Goal: Task Accomplishment & Management: Manage account settings

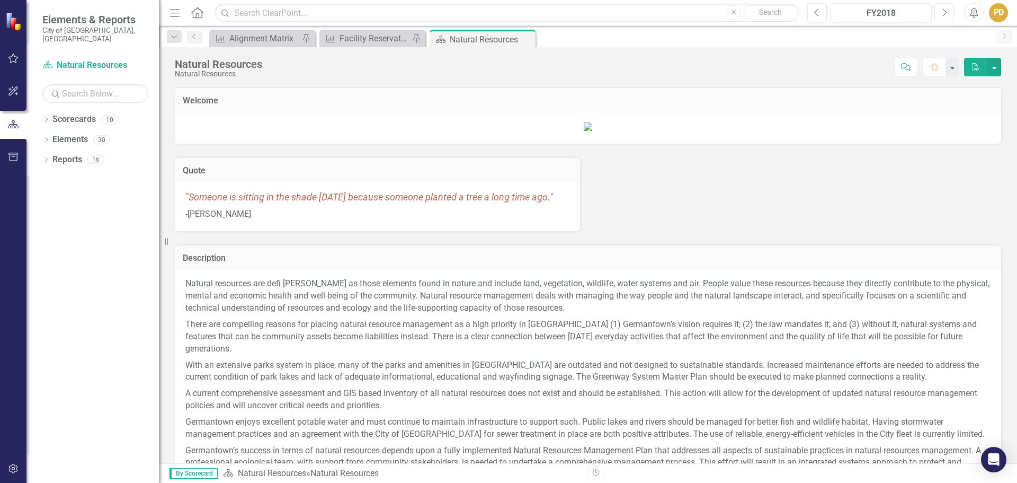
click at [943, 13] on icon "Next" at bounding box center [944, 13] width 6 height 10
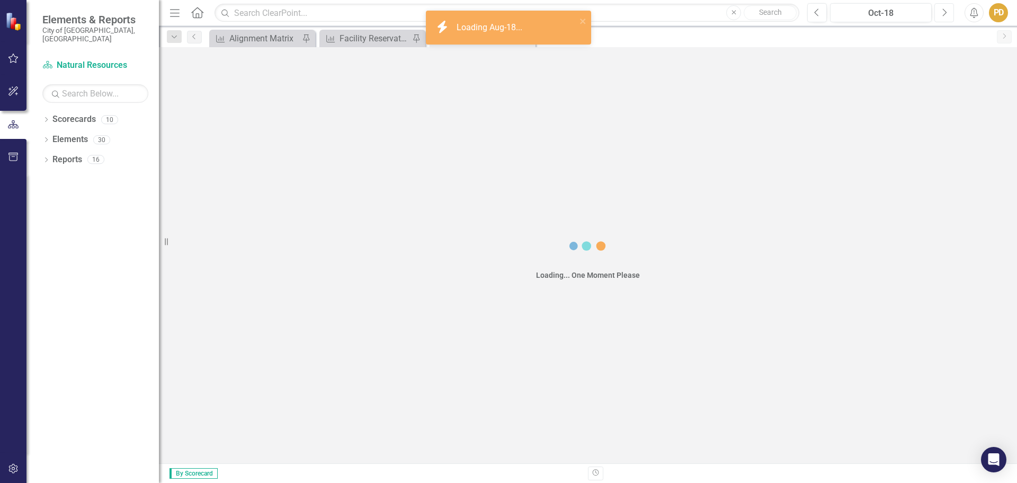
click at [943, 13] on icon "Next" at bounding box center [944, 13] width 6 height 10
click at [944, 13] on icon "Next" at bounding box center [944, 13] width 6 height 10
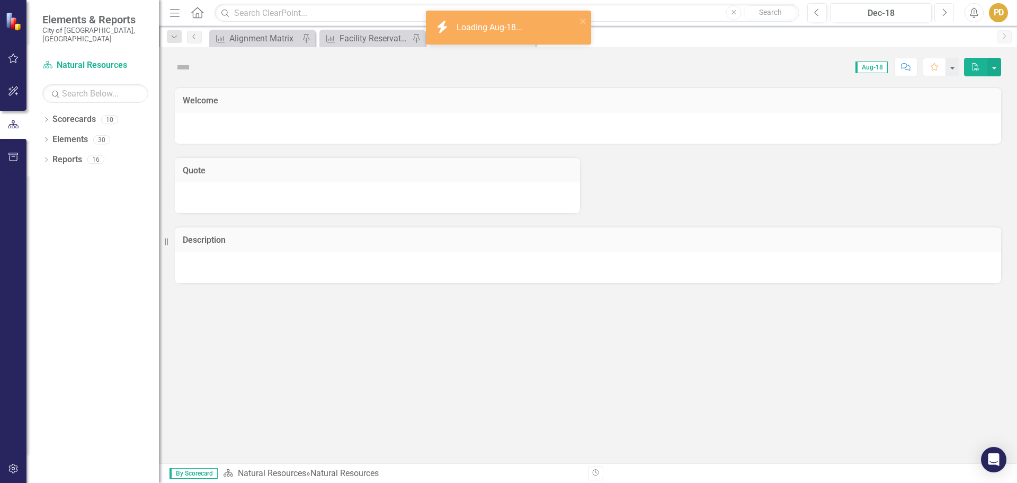
click at [944, 13] on icon "Next" at bounding box center [944, 13] width 6 height 10
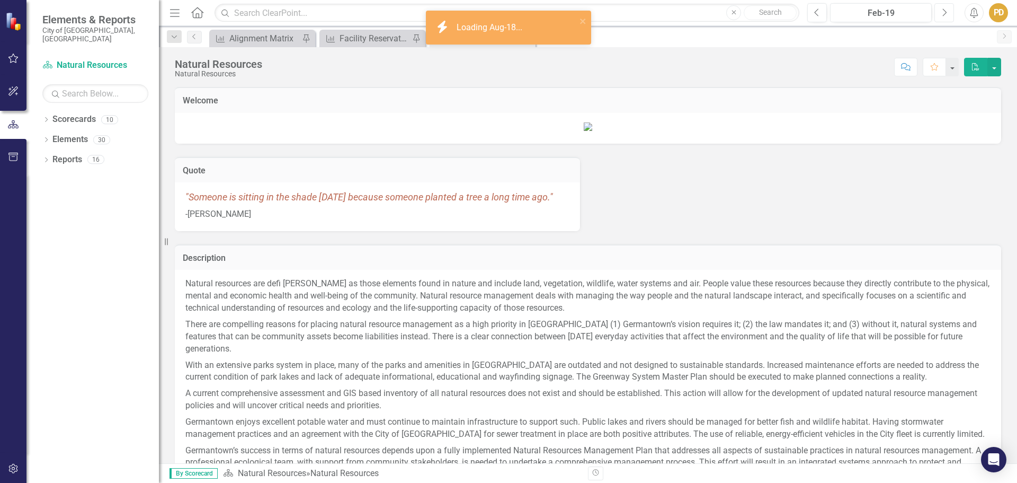
click at [944, 13] on icon "Next" at bounding box center [944, 13] width 6 height 10
click at [944, 14] on icon "Next" at bounding box center [944, 13] width 6 height 10
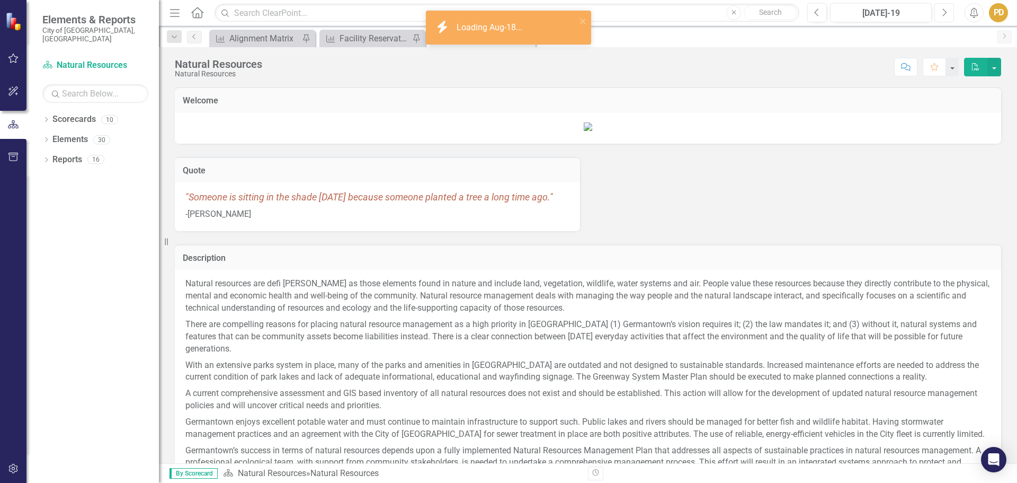
click at [945, 14] on icon "Next" at bounding box center [944, 13] width 6 height 10
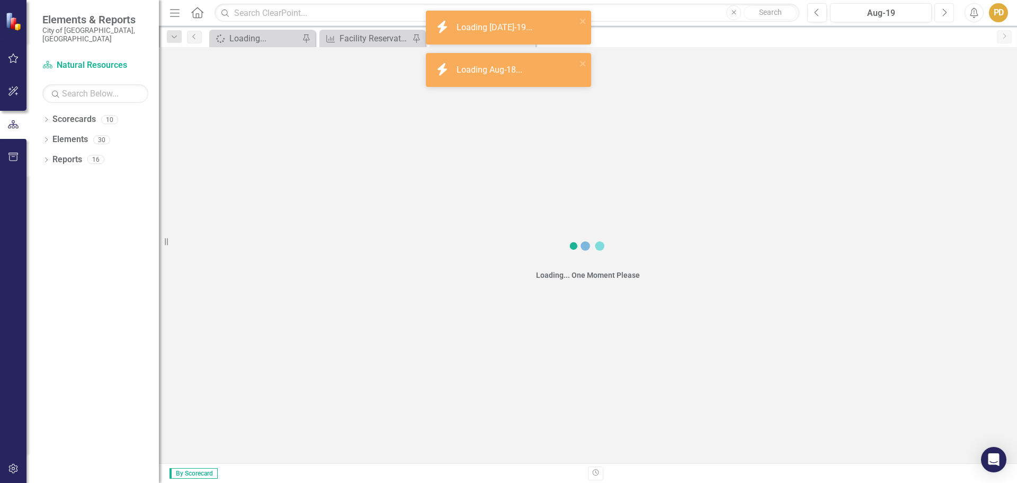
click at [945, 14] on icon "button" at bounding box center [945, 11] width 4 height 7
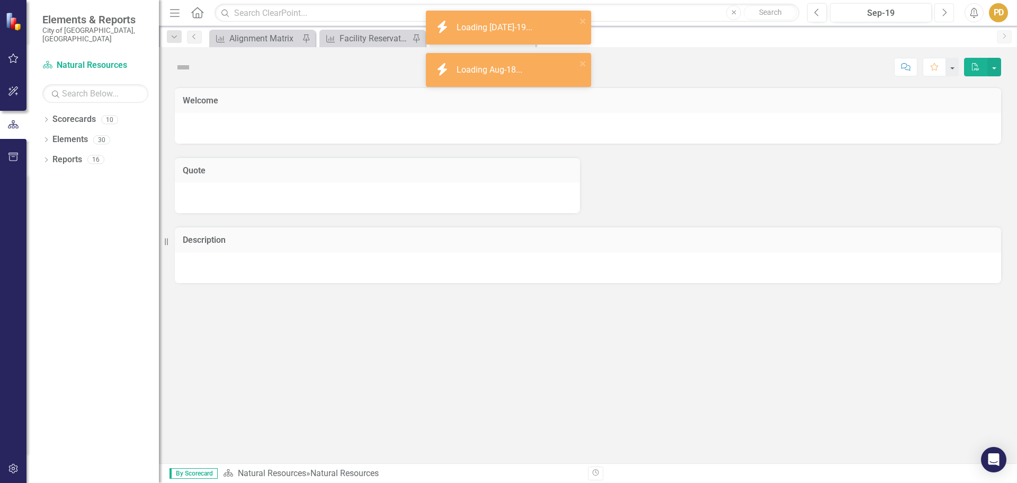
click at [945, 14] on icon "button" at bounding box center [945, 11] width 4 height 7
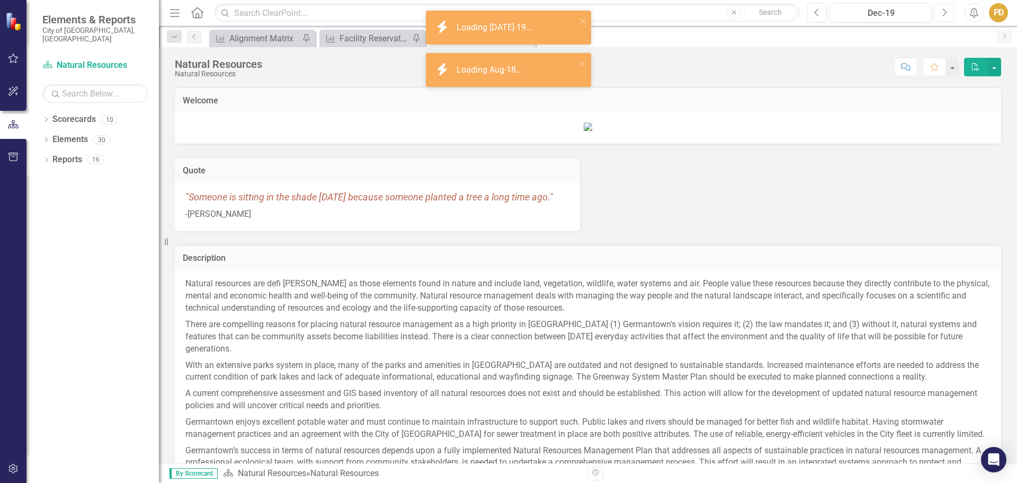
click at [945, 14] on icon "button" at bounding box center [945, 11] width 4 height 7
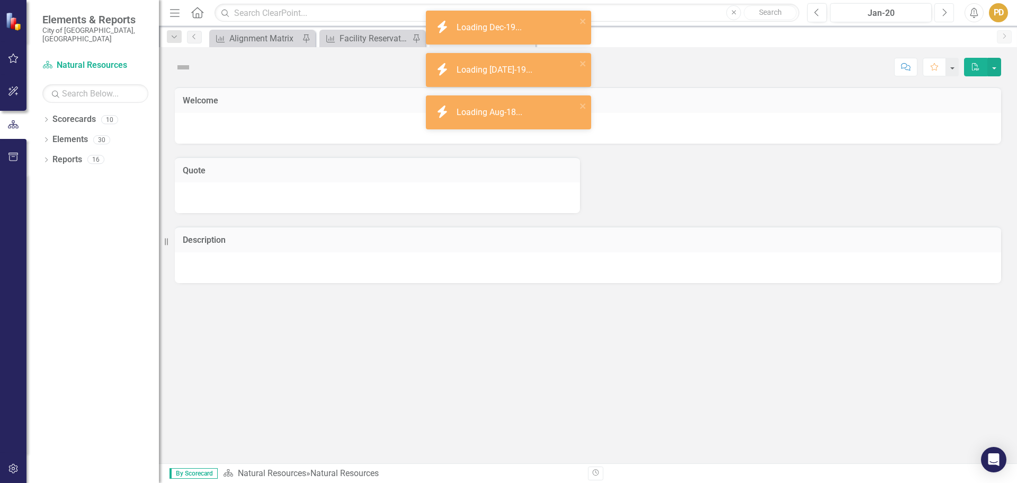
click at [945, 14] on icon "button" at bounding box center [945, 11] width 4 height 7
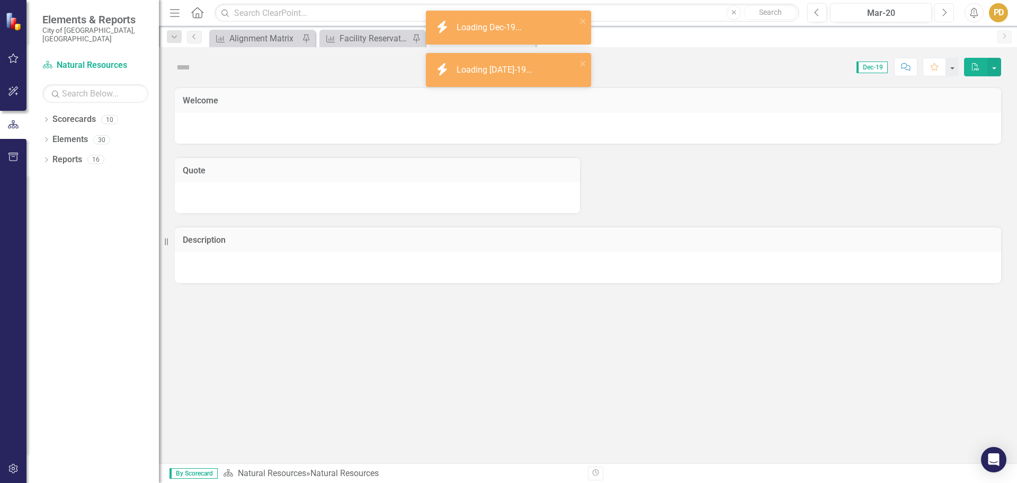
click at [945, 14] on icon "button" at bounding box center [945, 11] width 4 height 7
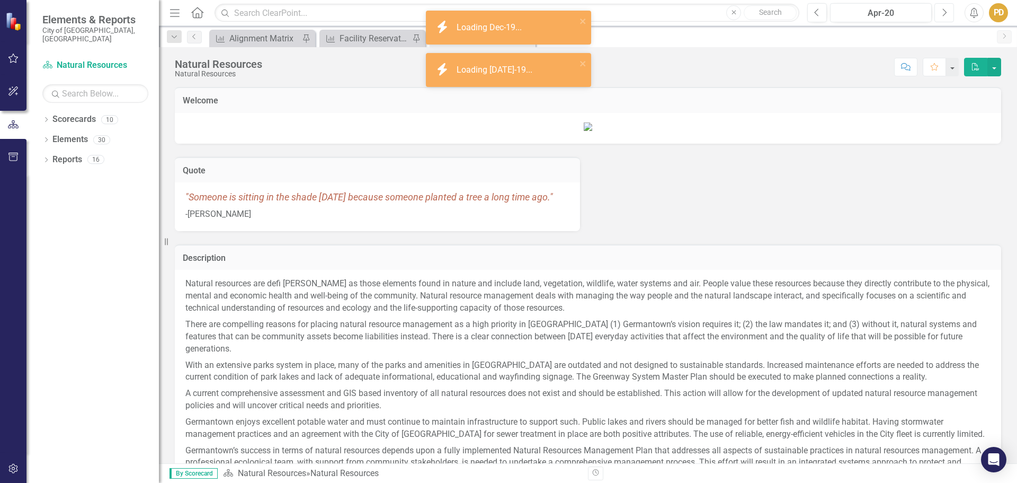
click at [945, 14] on icon "button" at bounding box center [945, 11] width 4 height 7
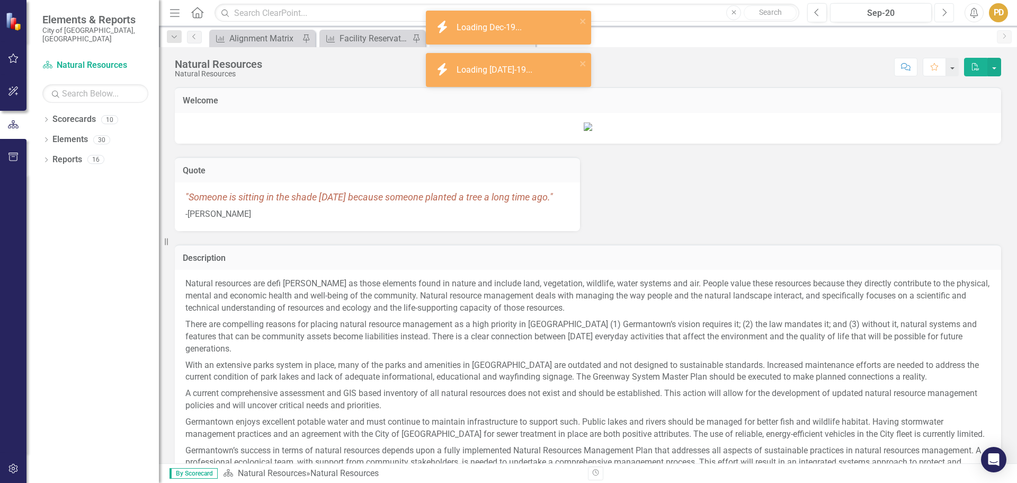
click at [945, 14] on icon "button" at bounding box center [945, 11] width 4 height 7
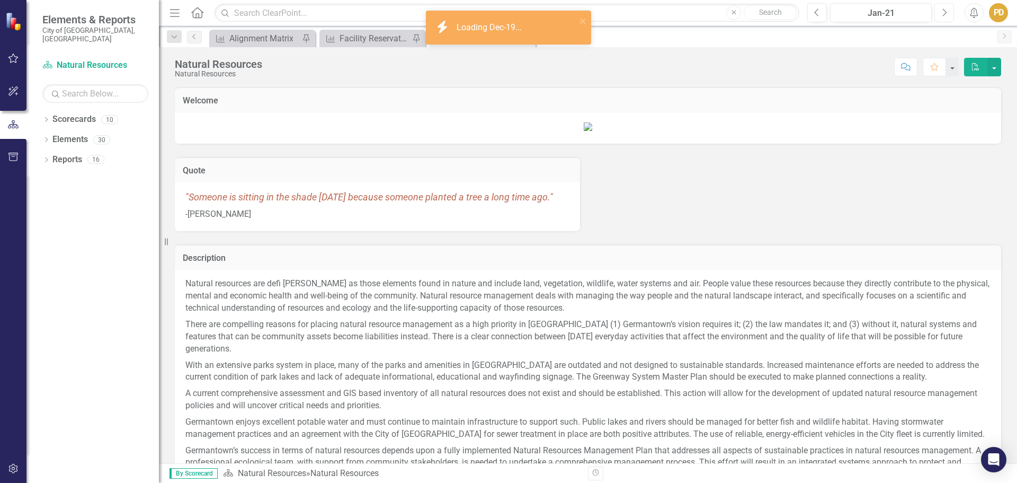
click at [945, 14] on icon "button" at bounding box center [945, 11] width 4 height 7
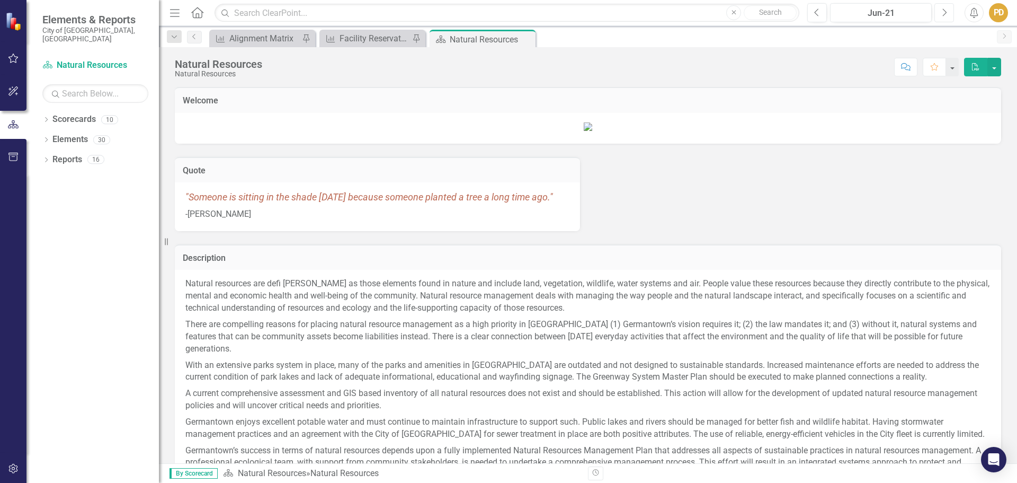
click at [945, 14] on icon "Next" at bounding box center [944, 13] width 6 height 10
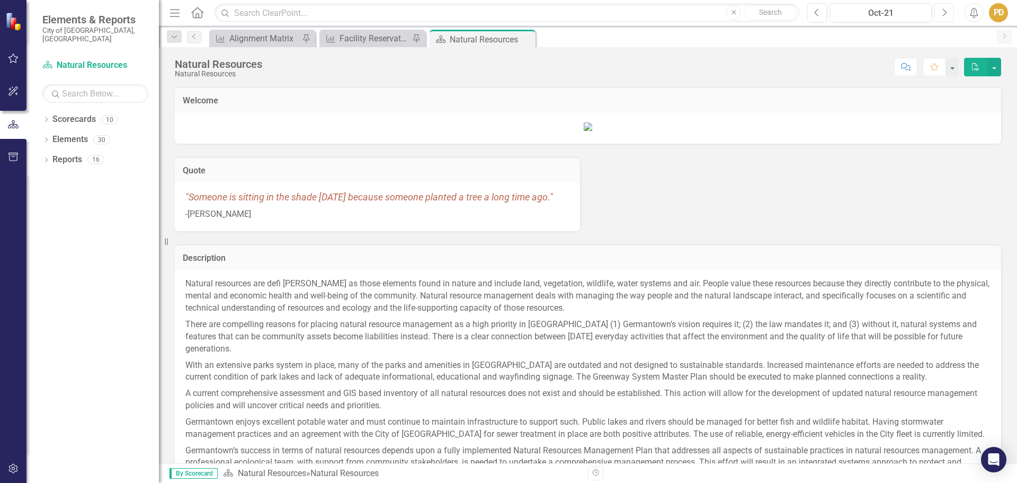
click at [945, 14] on icon "Next" at bounding box center [944, 13] width 6 height 10
click at [945, 15] on icon "Next" at bounding box center [944, 13] width 6 height 10
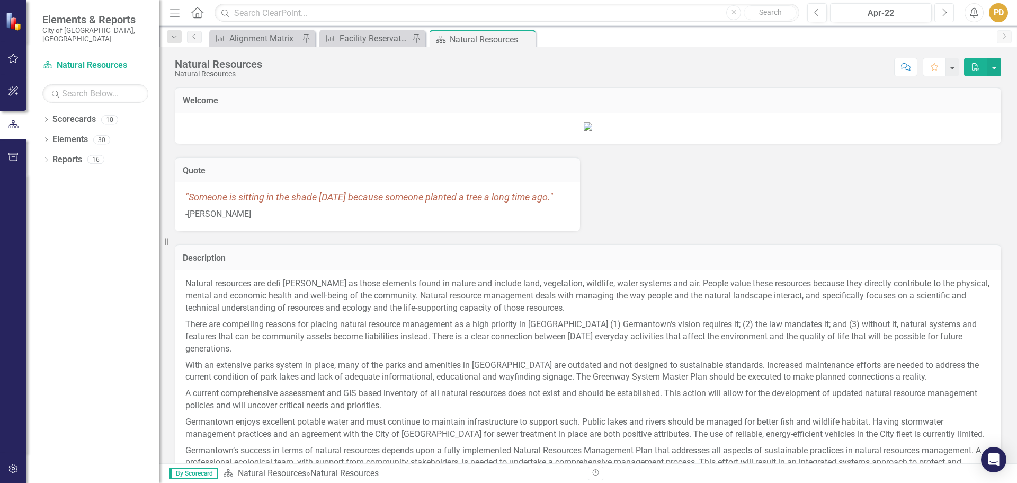
click at [945, 15] on icon "Next" at bounding box center [944, 13] width 6 height 10
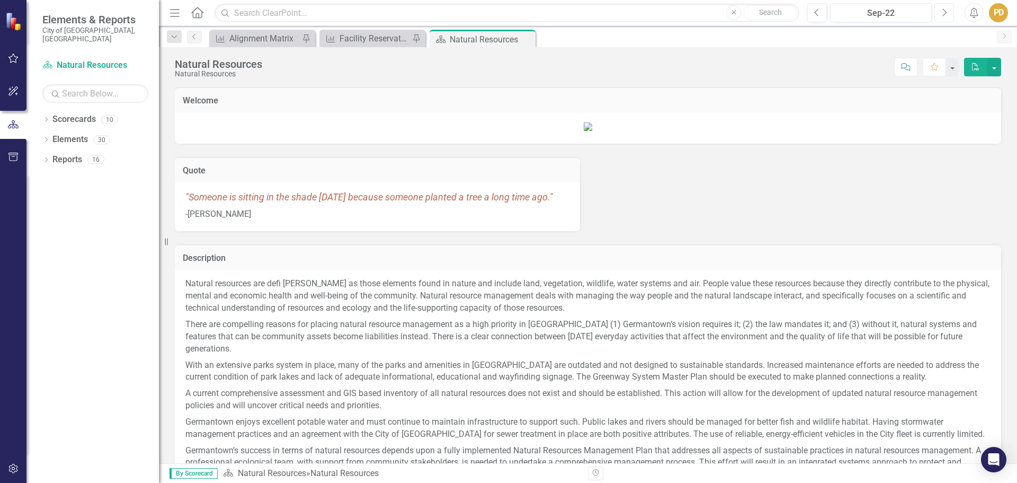
click at [945, 15] on icon "Next" at bounding box center [944, 13] width 6 height 10
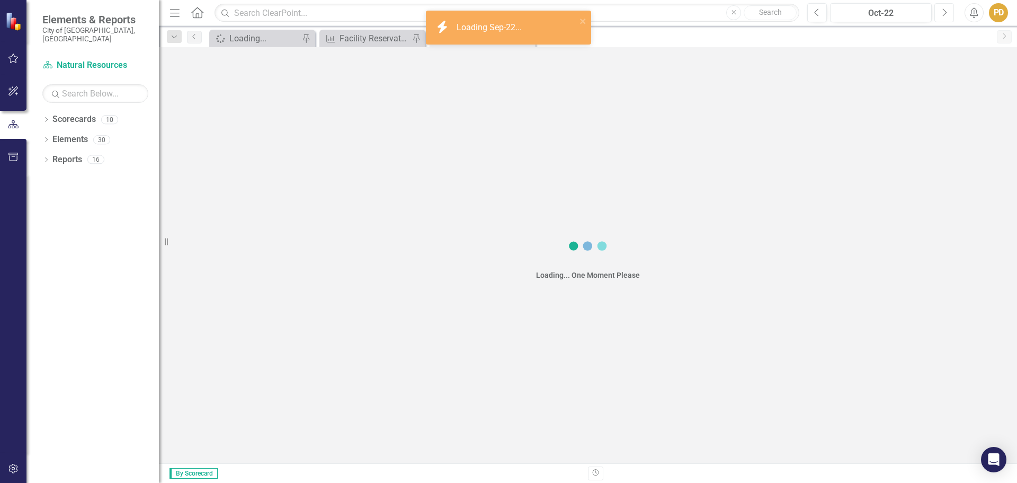
click at [945, 15] on icon "Next" at bounding box center [944, 13] width 6 height 10
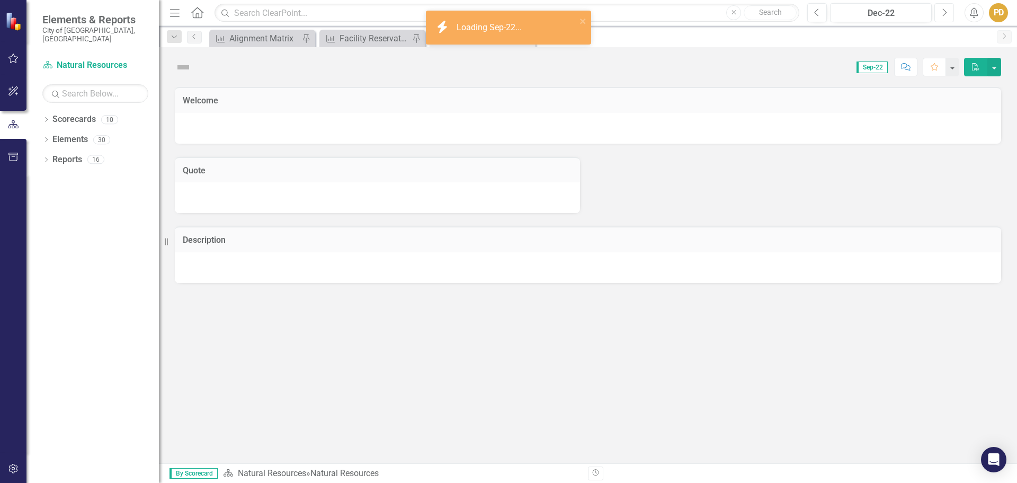
click at [945, 15] on icon "Next" at bounding box center [944, 13] width 6 height 10
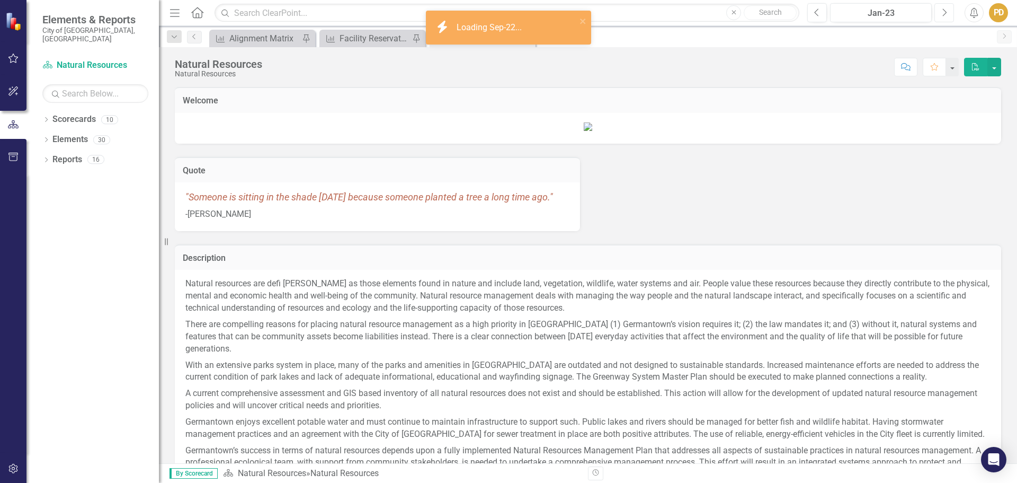
click at [945, 13] on icon "Next" at bounding box center [944, 13] width 6 height 10
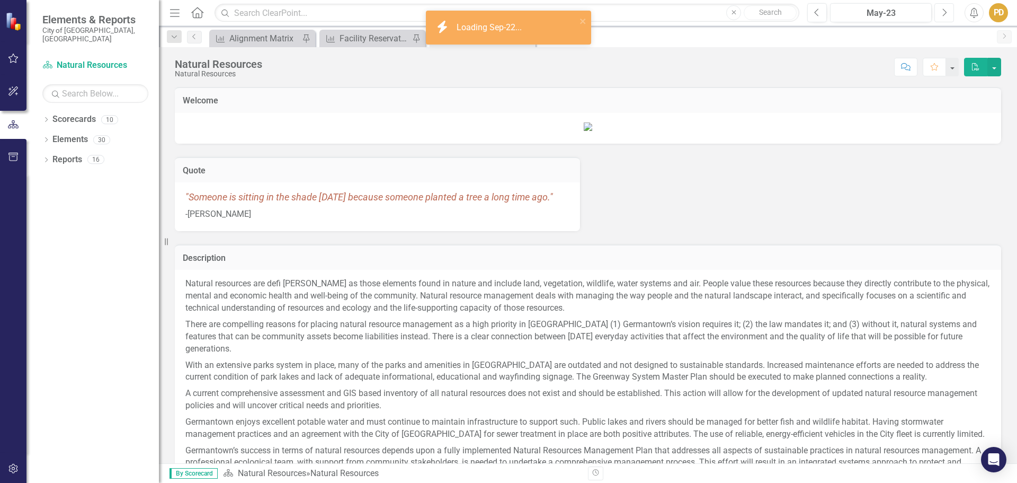
click at [945, 13] on icon "Next" at bounding box center [944, 13] width 6 height 10
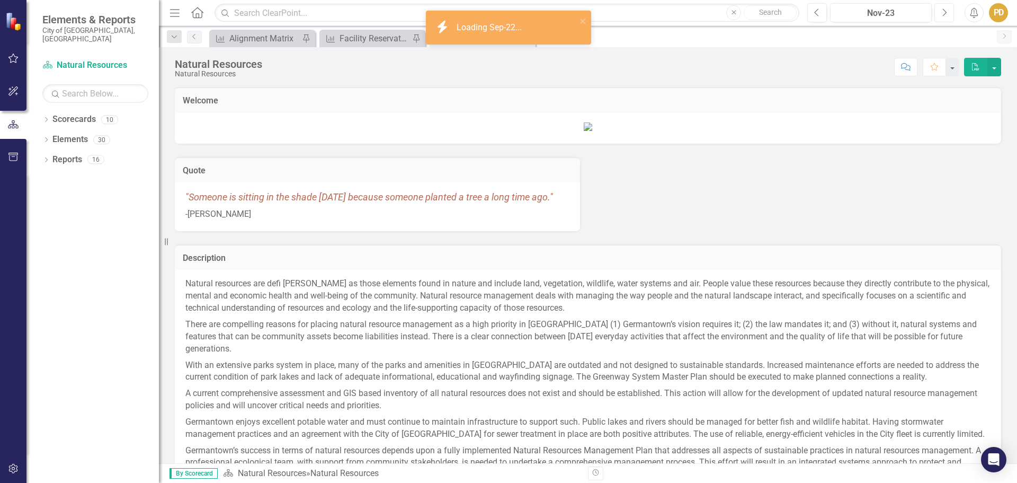
click at [945, 13] on icon "Next" at bounding box center [944, 13] width 6 height 10
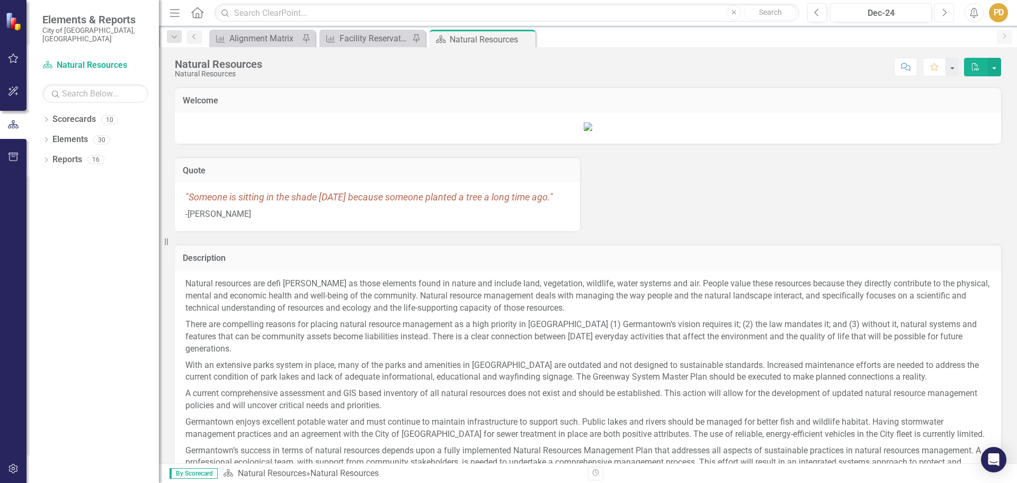
click at [945, 13] on icon "Next" at bounding box center [944, 13] width 6 height 10
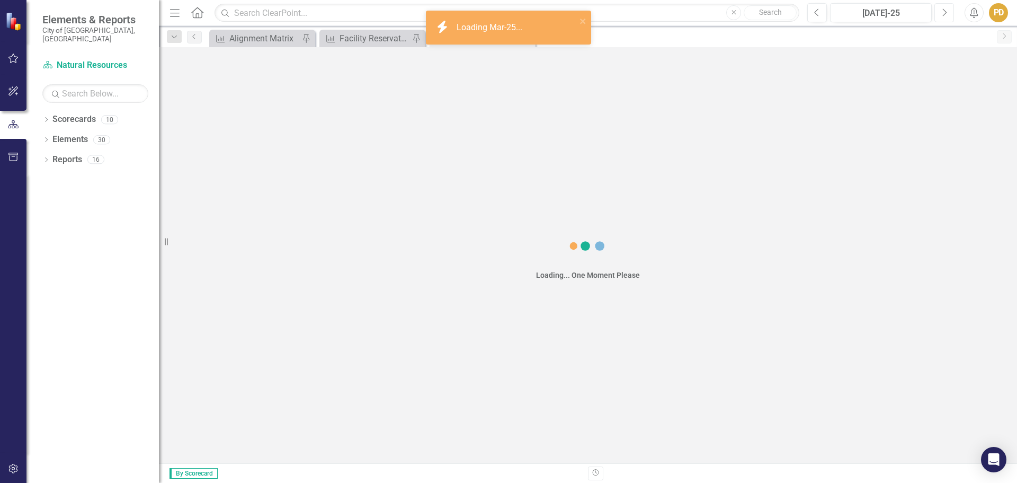
click at [945, 13] on icon "Next" at bounding box center [944, 13] width 6 height 10
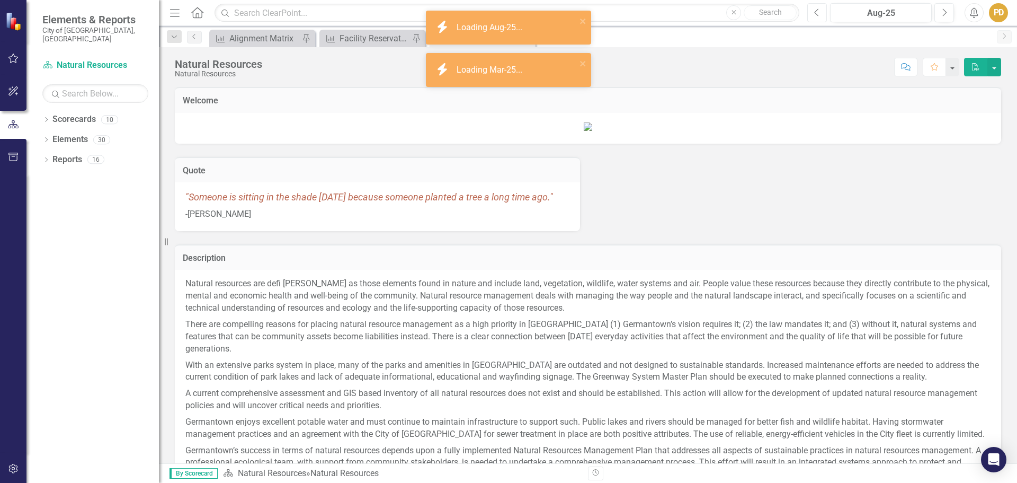
click at [813, 16] on button "Previous" at bounding box center [817, 12] width 20 height 19
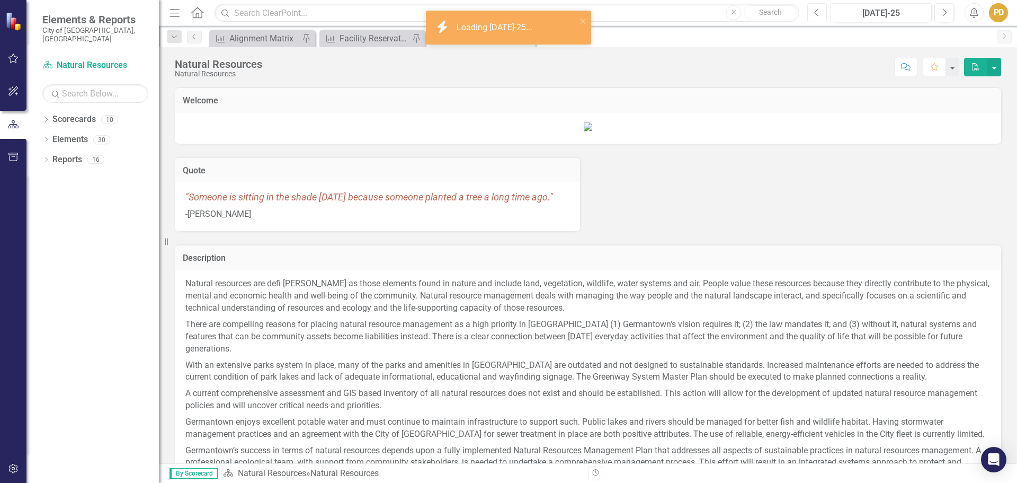
click at [813, 18] on button "Previous" at bounding box center [817, 12] width 20 height 19
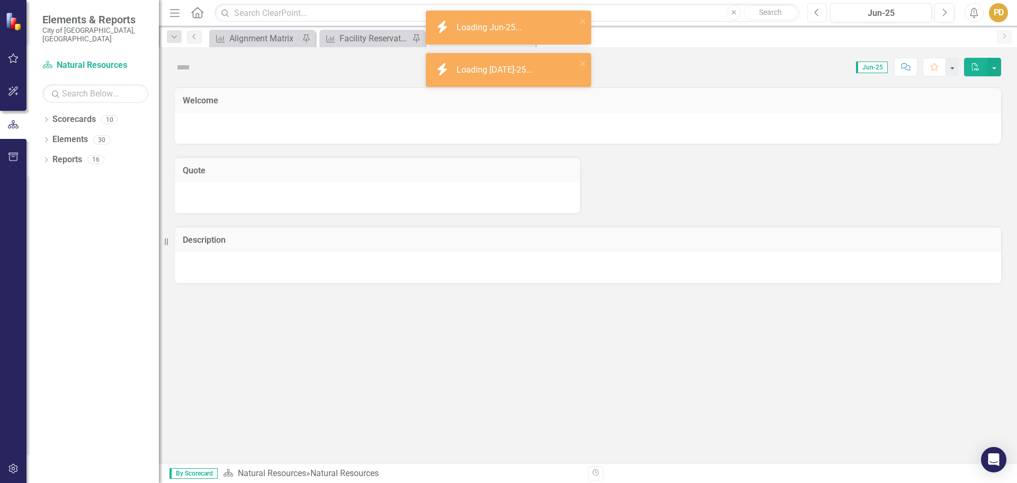
click at [813, 18] on button "Previous" at bounding box center [817, 12] width 20 height 19
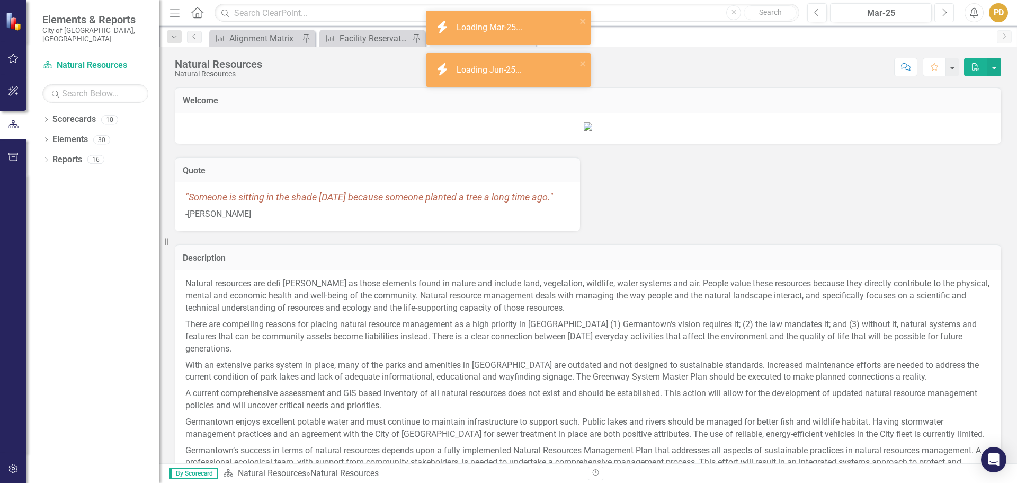
click at [940, 16] on button "Next" at bounding box center [944, 12] width 20 height 19
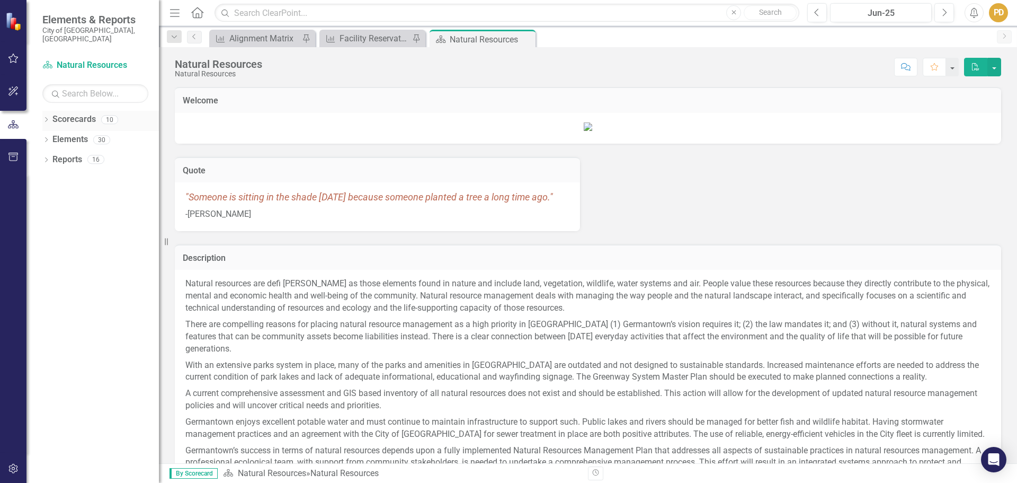
click at [43, 118] on icon "Dropdown" at bounding box center [45, 121] width 7 height 6
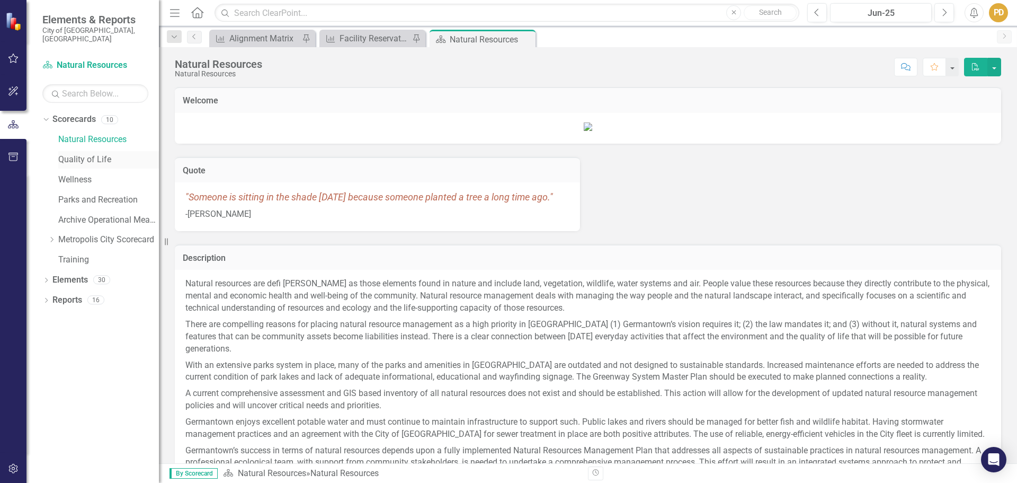
click at [91, 154] on link "Quality of Life" at bounding box center [108, 160] width 101 height 12
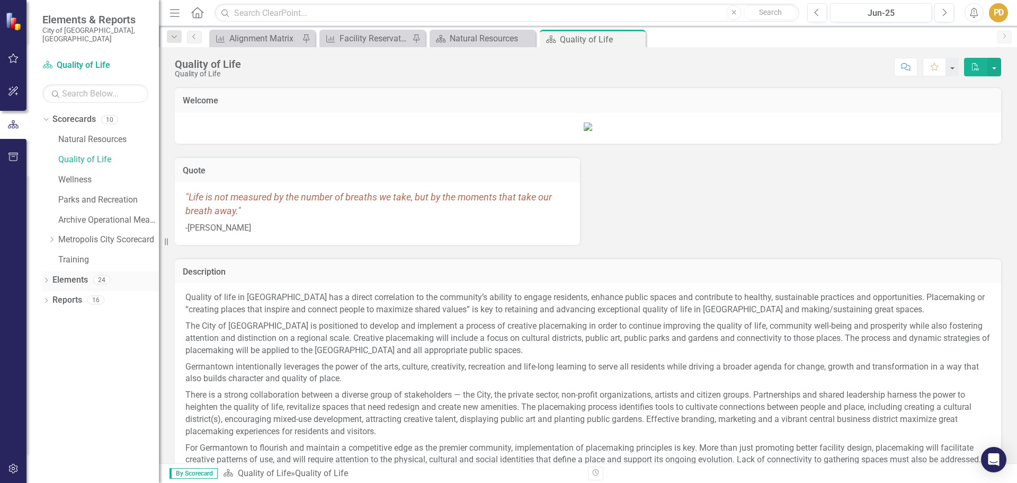
click at [49, 278] on icon "Dropdown" at bounding box center [45, 281] width 7 height 6
click at [52, 318] on icon "Dropdown" at bounding box center [51, 321] width 7 height 6
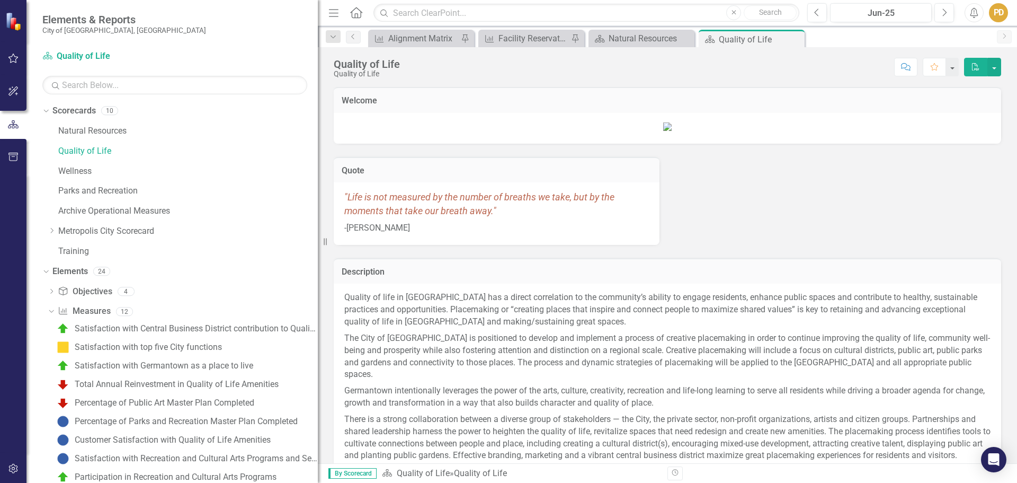
drag, startPoint x: 161, startPoint y: 237, endPoint x: 366, endPoint y: 261, distance: 206.4
click at [366, 261] on div "Elements & Reports City of [GEOGRAPHIC_DATA], [GEOGRAPHIC_DATA] Scorecard Quali…" at bounding box center [508, 241] width 1017 height 483
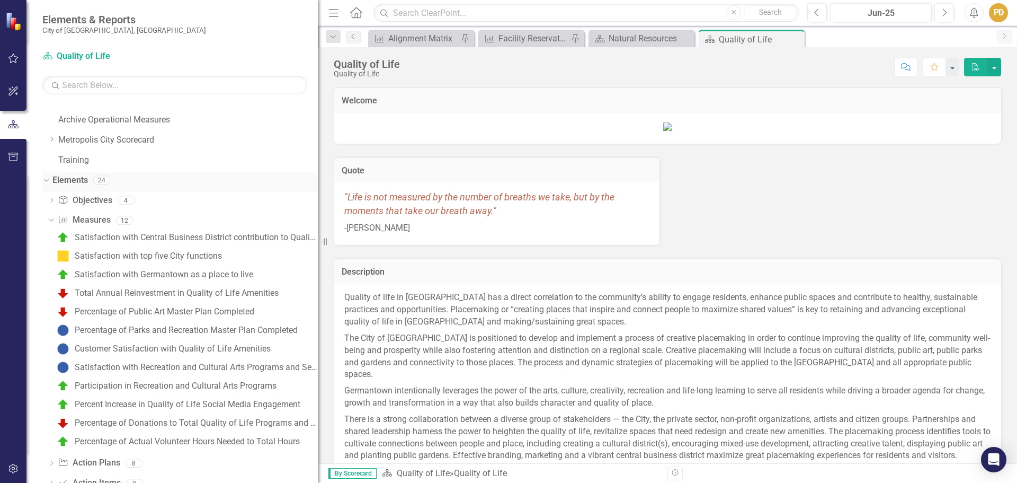
scroll to position [106, 0]
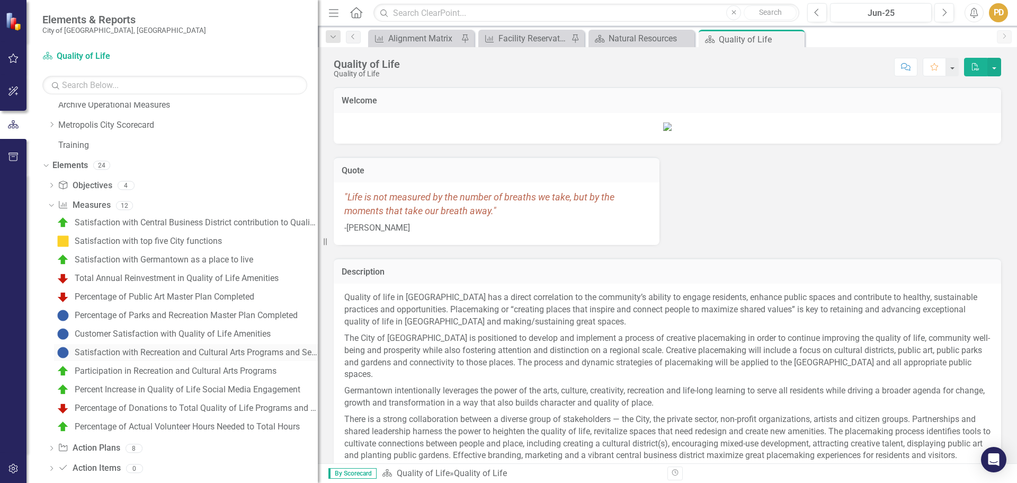
click at [160, 351] on div "Satisfaction with Recreation and Cultural Arts Programs and Services" at bounding box center [196, 352] width 243 height 10
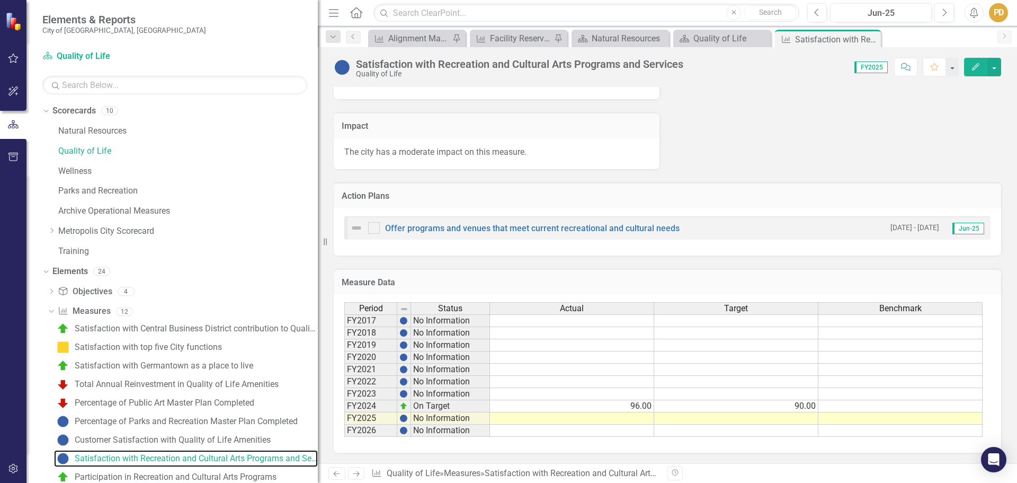
scroll to position [200, 0]
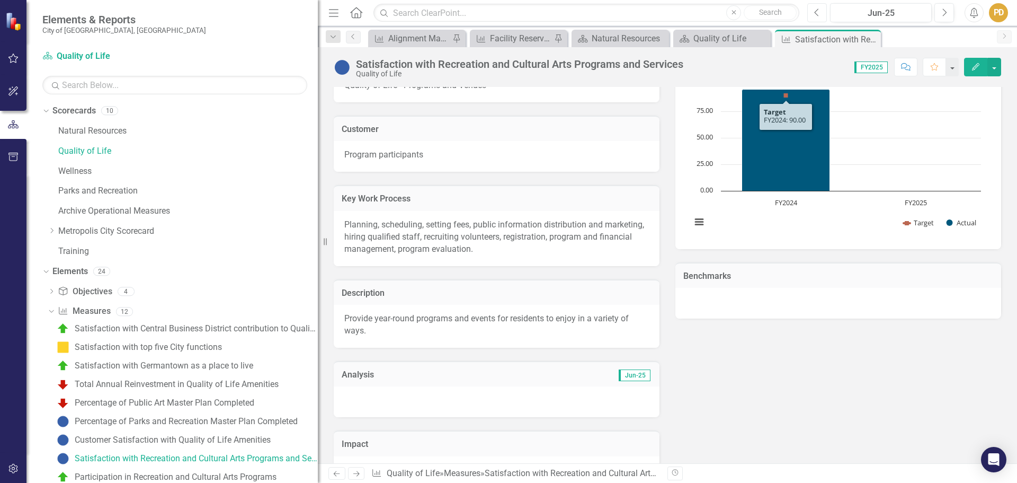
click at [817, 15] on icon "Previous" at bounding box center [817, 13] width 6 height 10
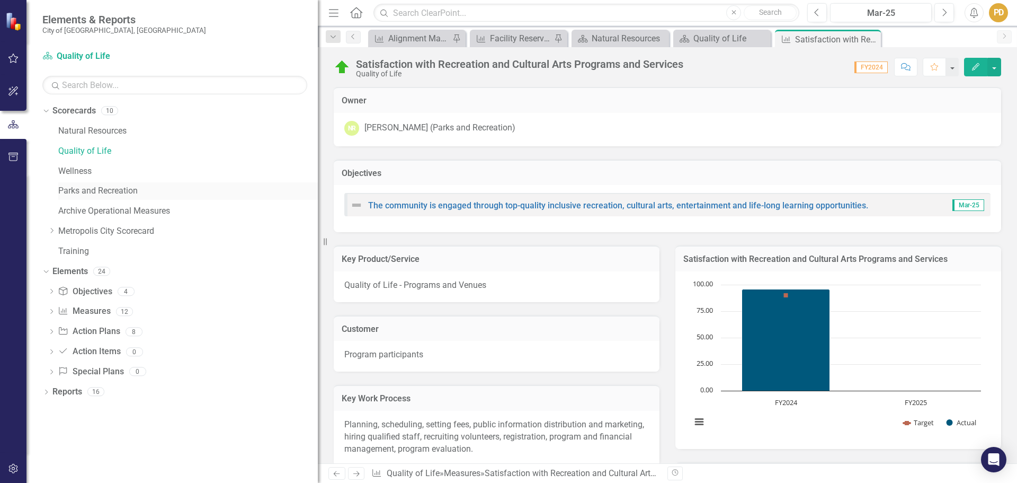
click at [101, 194] on link "Parks and Recreation" at bounding box center [188, 191] width 260 height 12
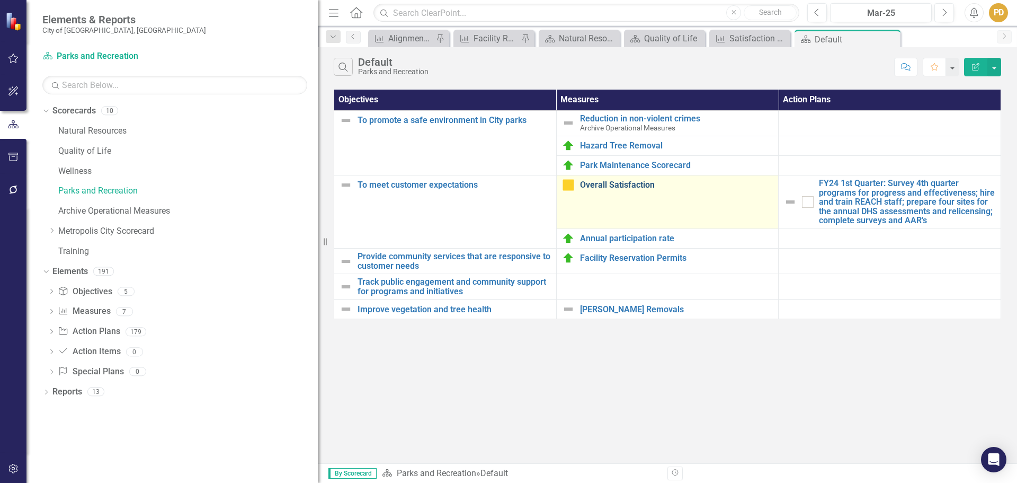
click at [621, 187] on link "Overall Satisfaction" at bounding box center [676, 185] width 193 height 10
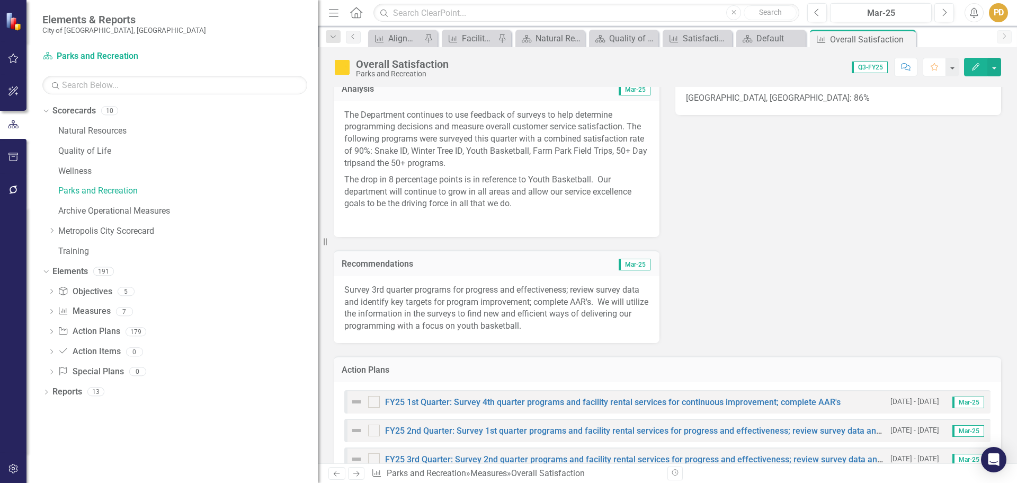
scroll to position [182, 0]
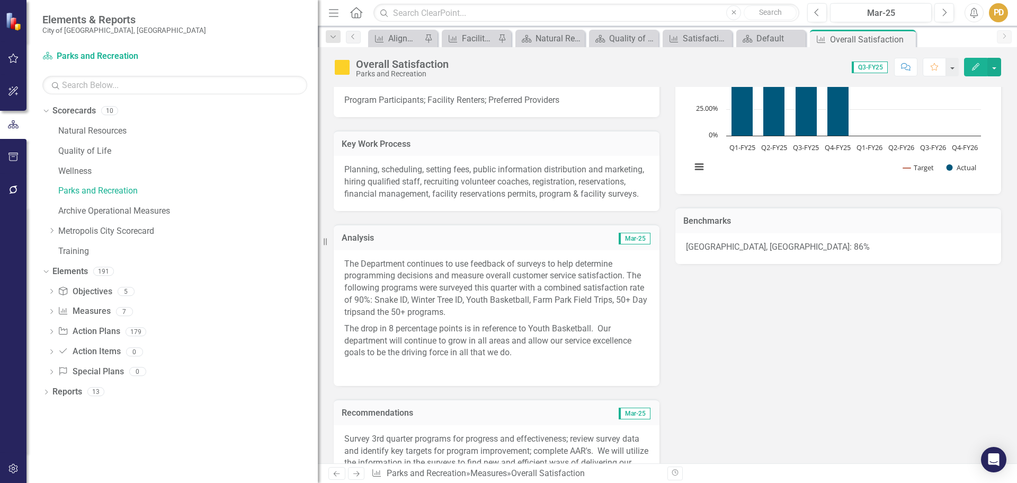
click at [412, 309] on p "The Department continues to use feedback of surveys to help determine programmi…" at bounding box center [496, 289] width 305 height 63
click at [942, 15] on icon "Next" at bounding box center [944, 13] width 6 height 10
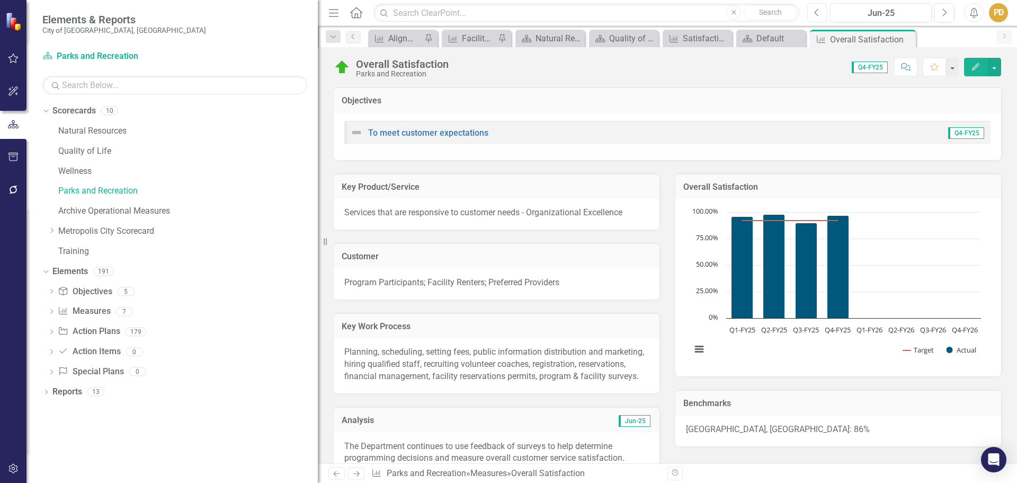
click at [820, 12] on button "Previous" at bounding box center [817, 12] width 20 height 19
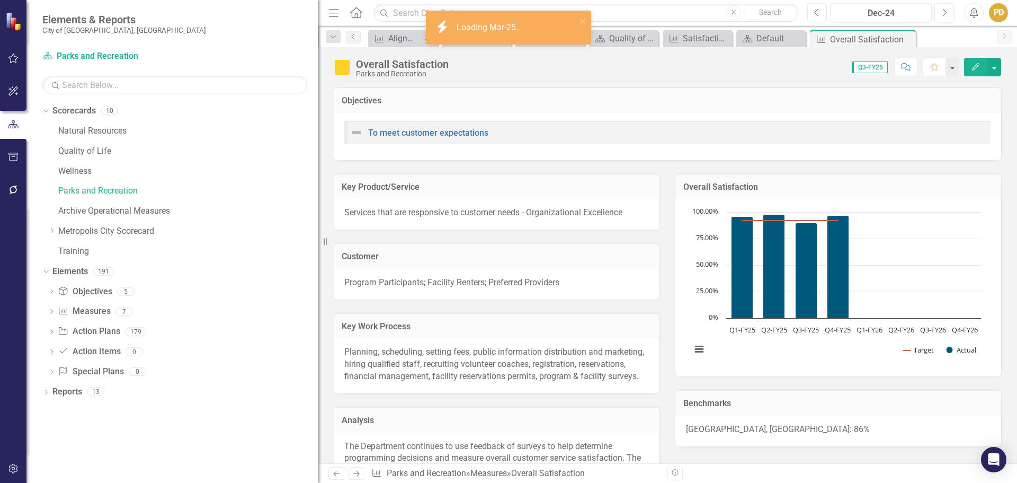
click at [820, 12] on button "Previous" at bounding box center [817, 12] width 20 height 19
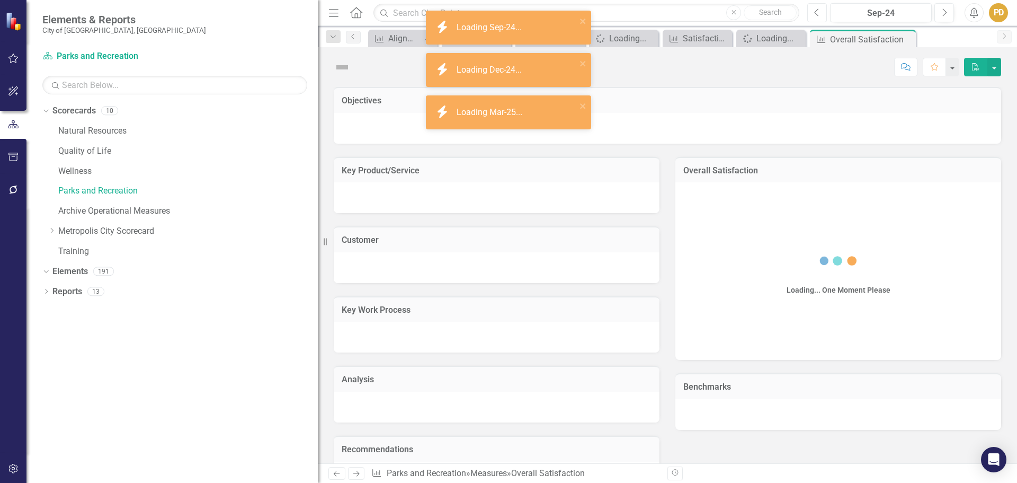
click at [820, 12] on button "Previous" at bounding box center [817, 12] width 20 height 19
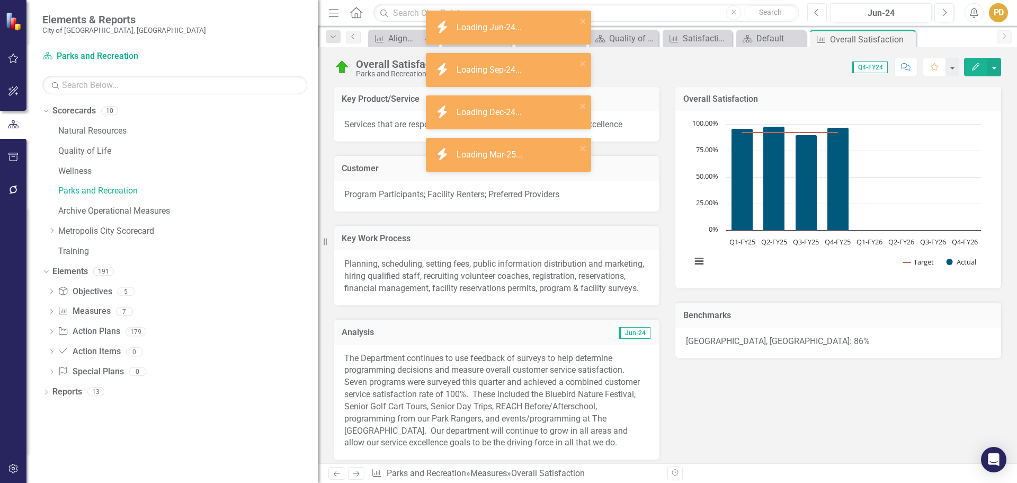
scroll to position [212, 0]
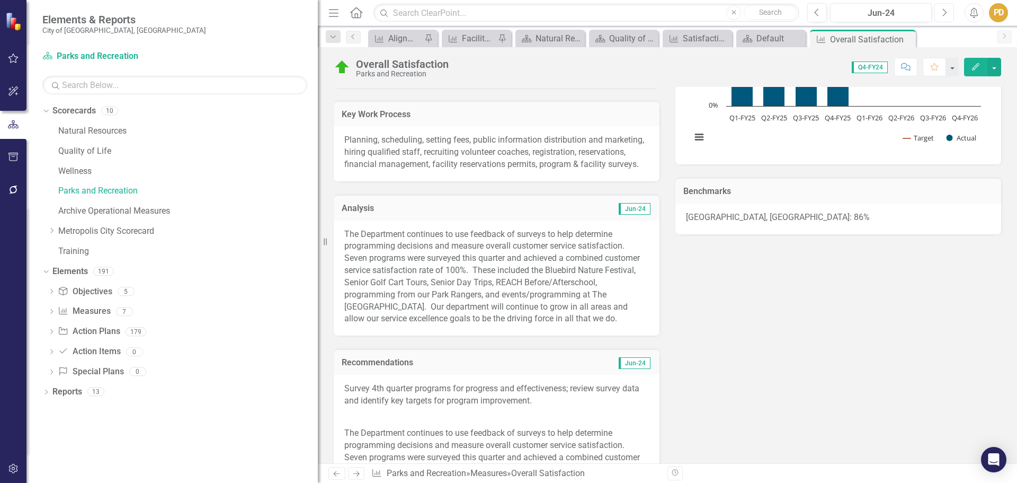
click at [941, 13] on button "Next" at bounding box center [944, 12] width 20 height 19
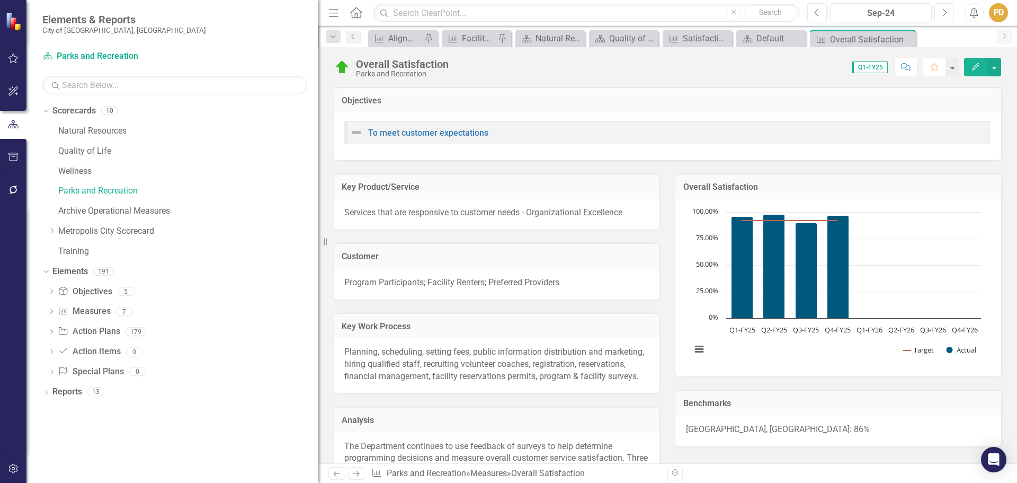
click at [941, 13] on button "Next" at bounding box center [944, 12] width 20 height 19
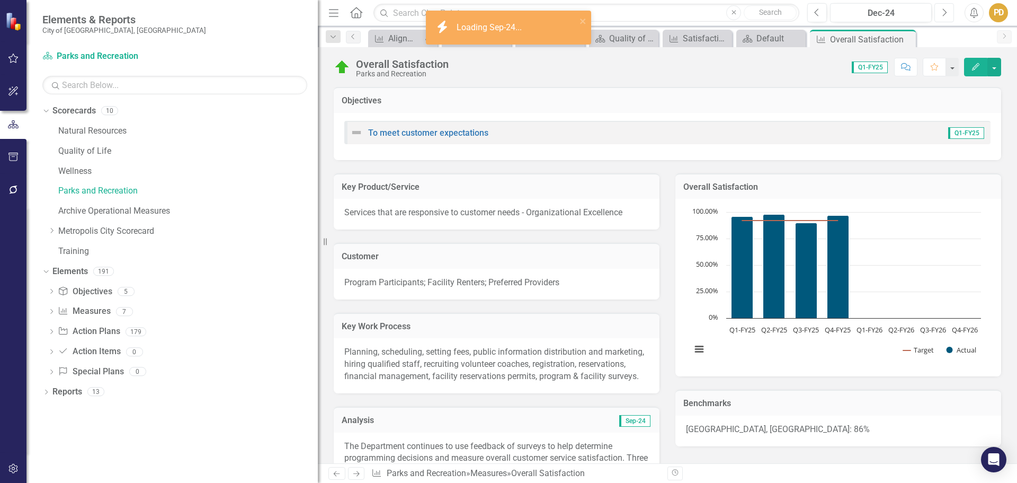
click at [941, 13] on button "Next" at bounding box center [944, 12] width 20 height 19
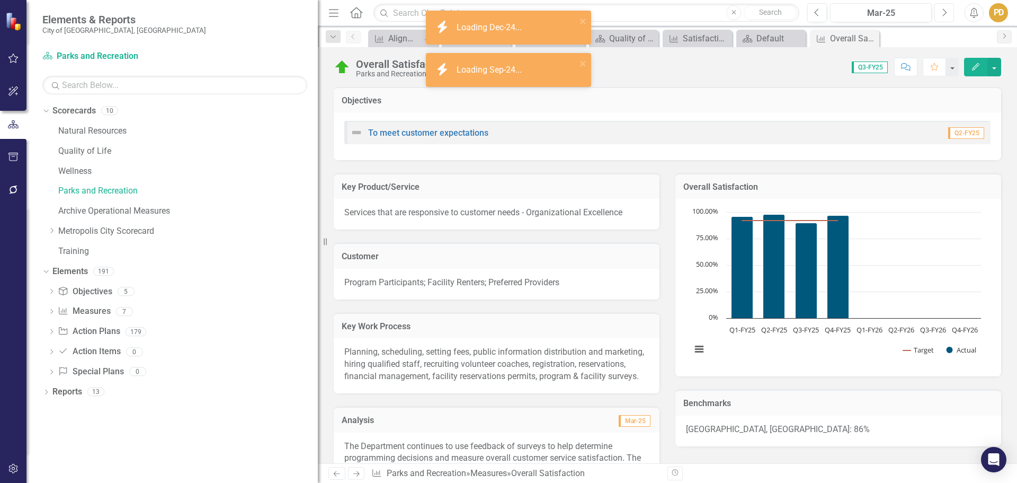
click at [941, 13] on button "Next" at bounding box center [944, 12] width 20 height 19
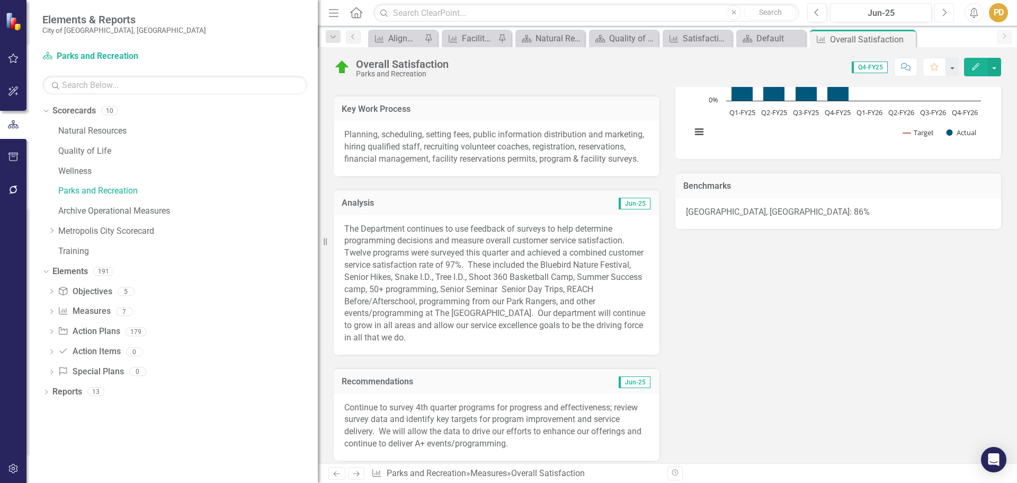
scroll to position [212, 0]
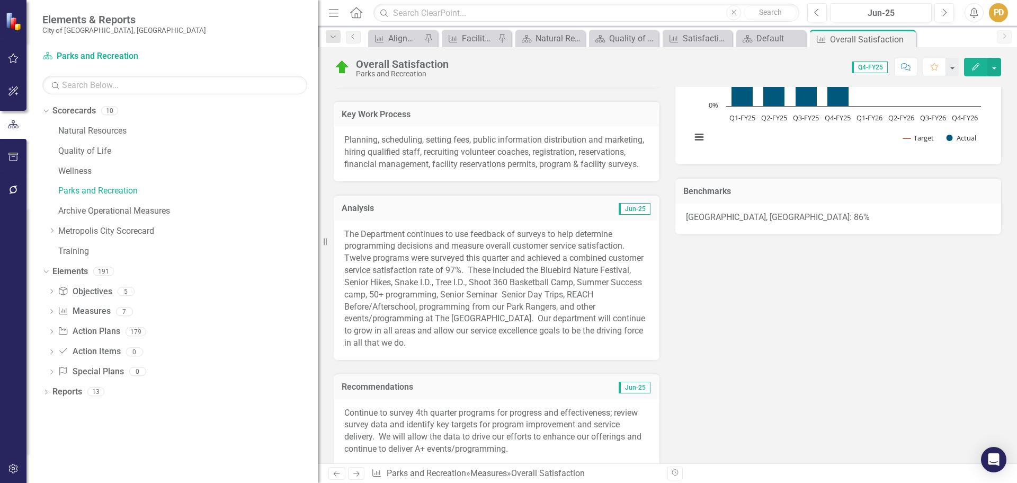
click at [425, 293] on p "The Department continues to use feedback of surveys to help determine programmi…" at bounding box center [496, 288] width 305 height 121
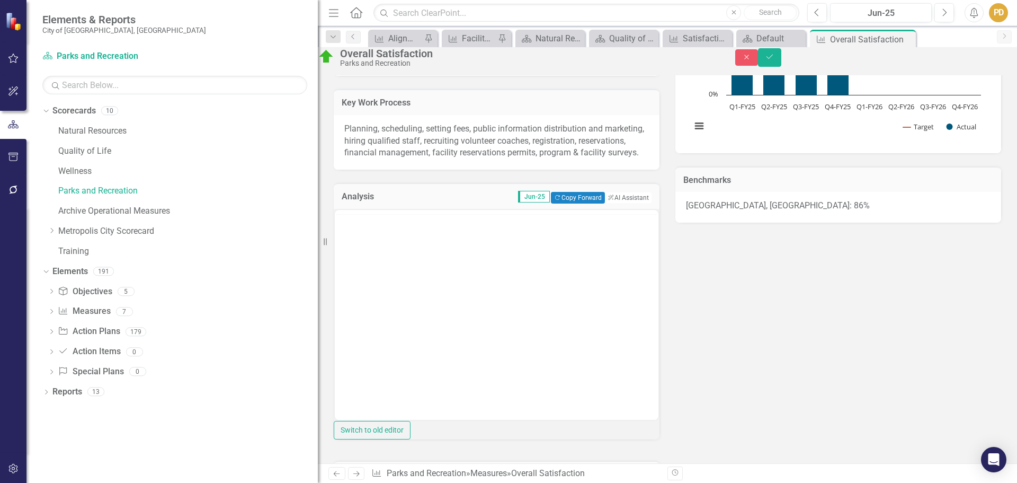
scroll to position [0, 0]
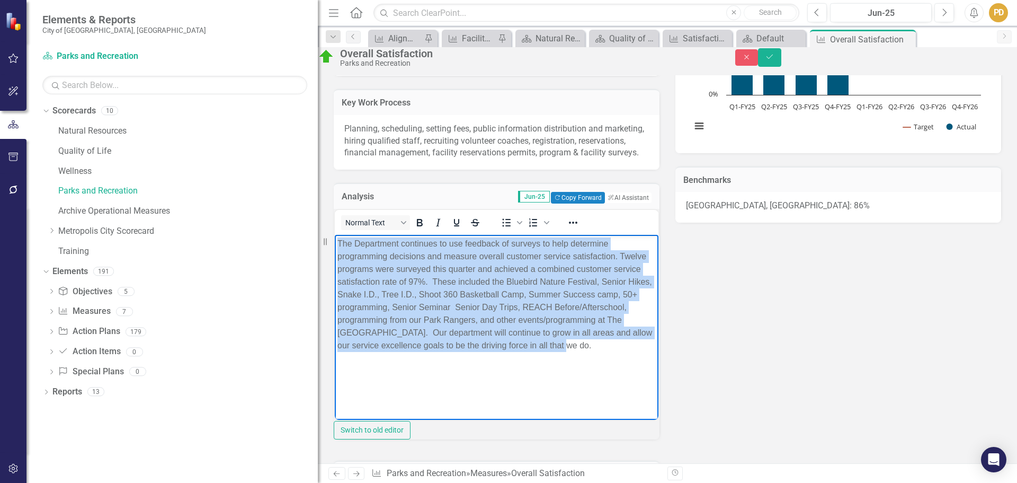
drag, startPoint x: 338, startPoint y: 240, endPoint x: 471, endPoint y: 358, distance: 177.1
click at [471, 351] on p "The Department continues to use feedback of surveys to help determine programmi…" at bounding box center [496, 294] width 318 height 114
copy p "The Department continues to use feedback of surveys to help determine programmi…"
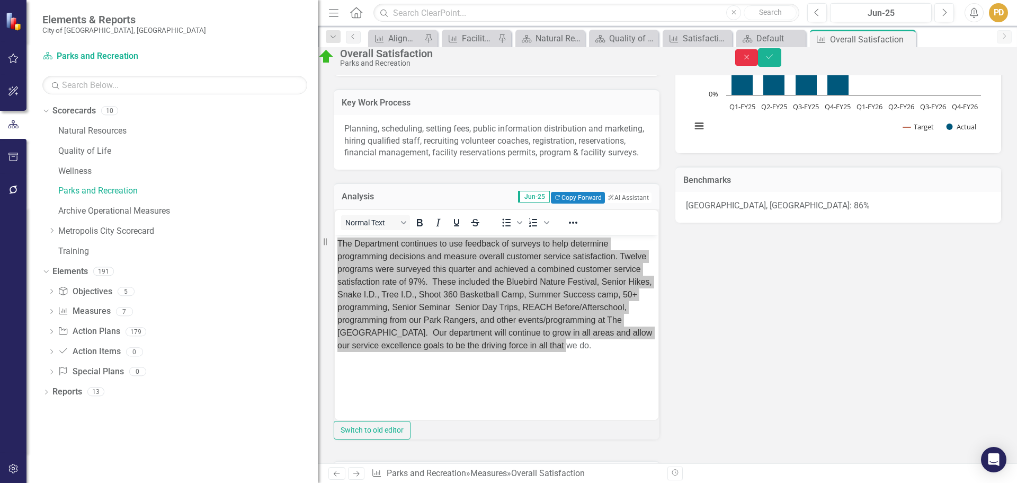
click at [749, 59] on icon "button" at bounding box center [746, 57] width 5 height 5
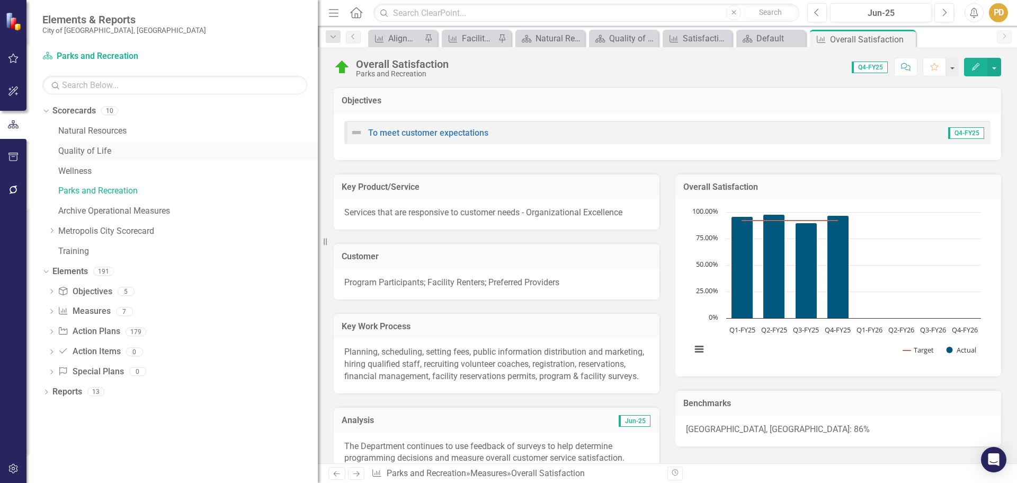
click at [80, 150] on link "Quality of Life" at bounding box center [188, 151] width 260 height 12
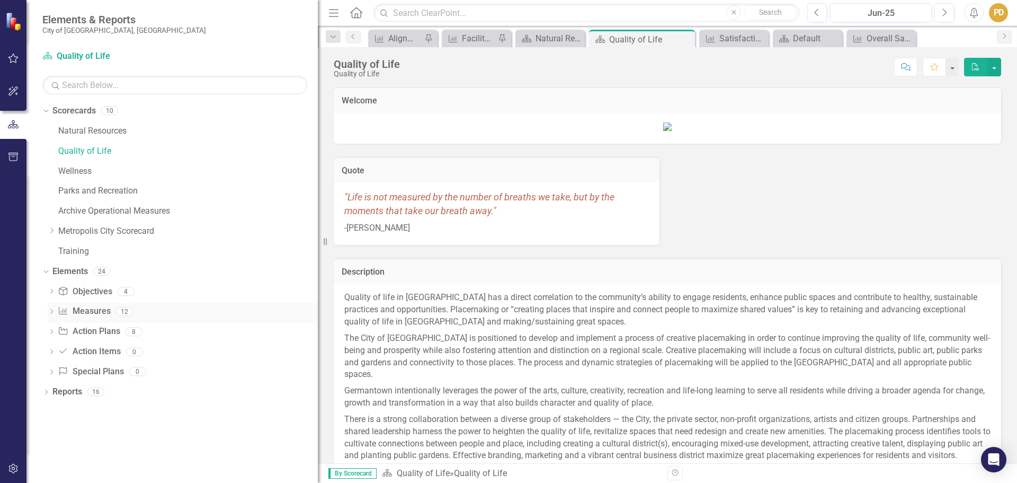
click at [50, 310] on icon "Dropdown" at bounding box center [51, 312] width 7 height 6
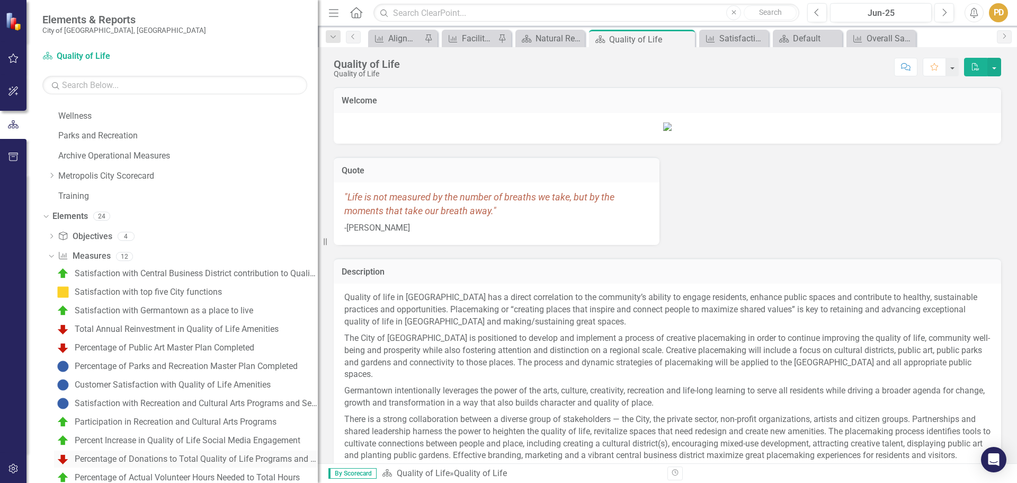
scroll to position [143, 0]
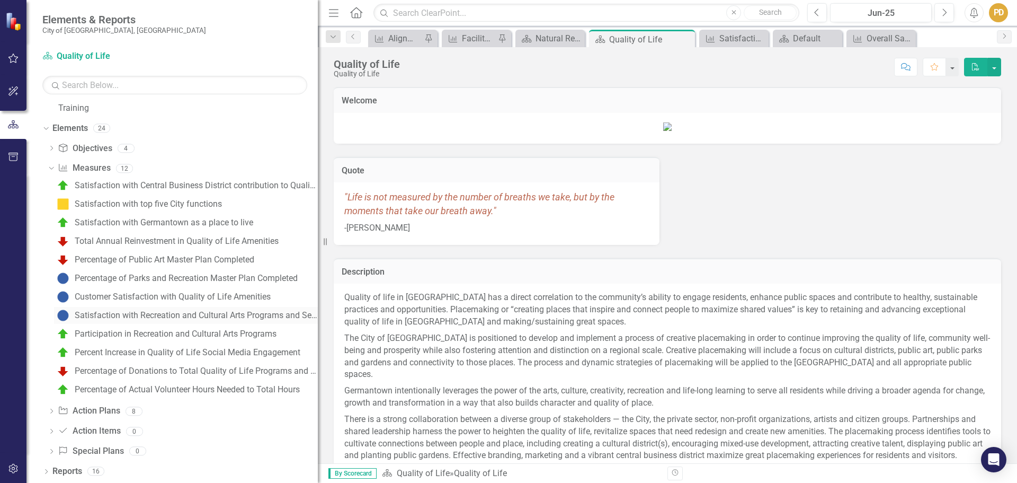
click at [113, 318] on div "Satisfaction with Recreation and Cultural Arts Programs and Services" at bounding box center [196, 315] width 243 height 10
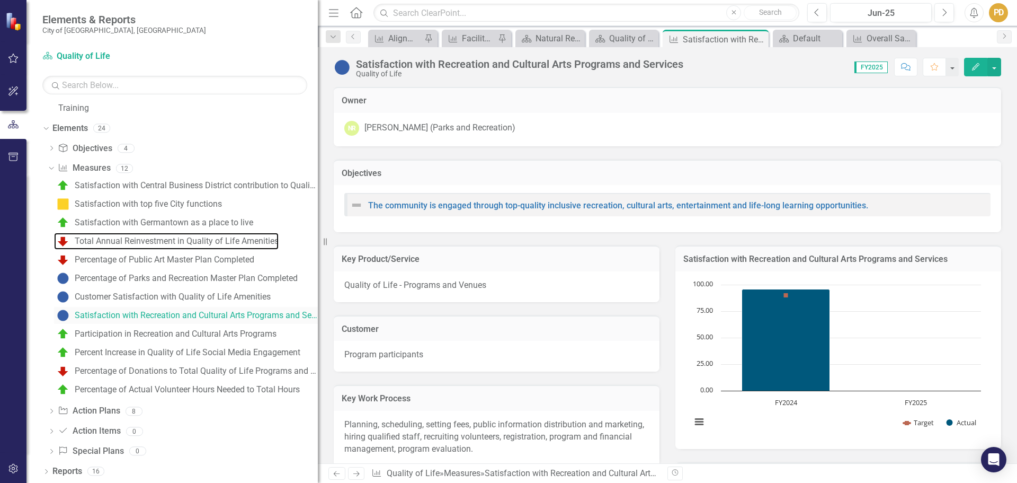
scroll to position [46, 0]
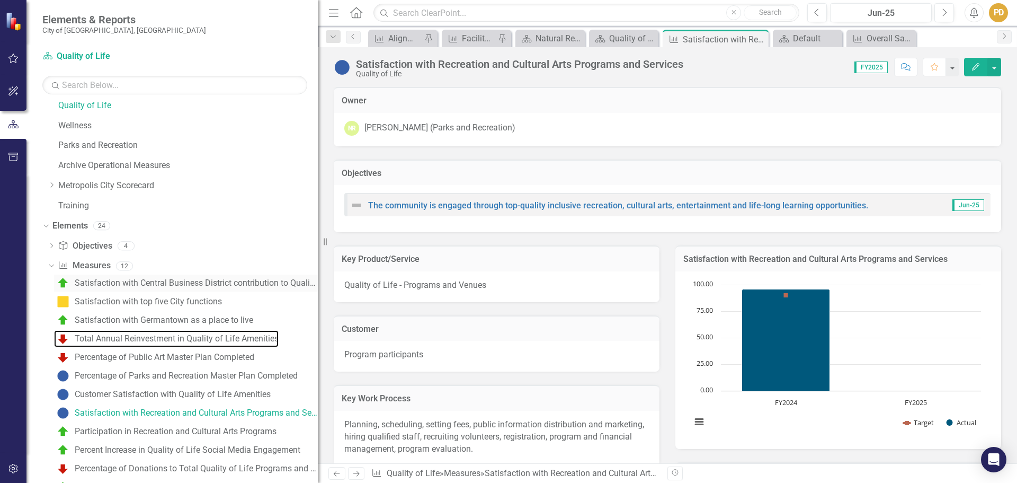
click at [113, 317] on div "Dropdown Measure Measures 12 Satisfaction with Central Business District contri…" at bounding box center [183, 378] width 270 height 243
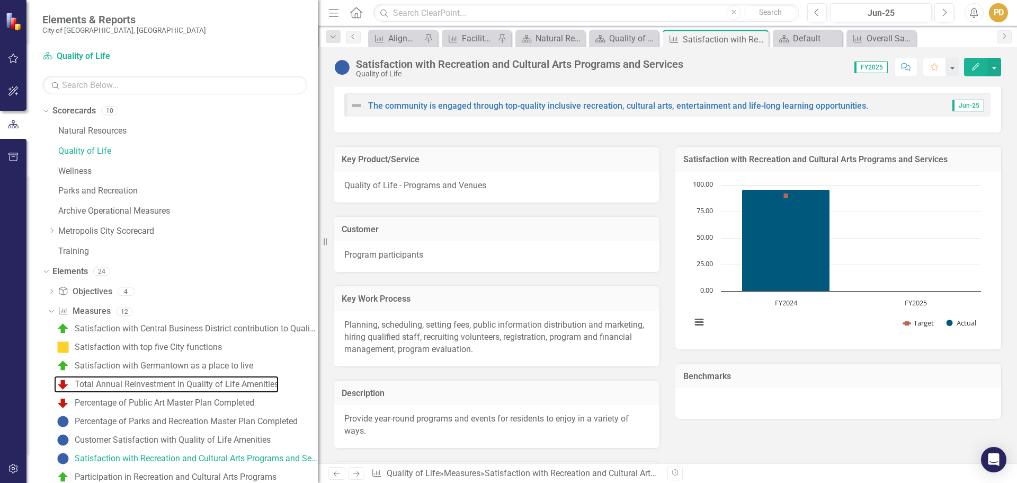
scroll to position [265, 0]
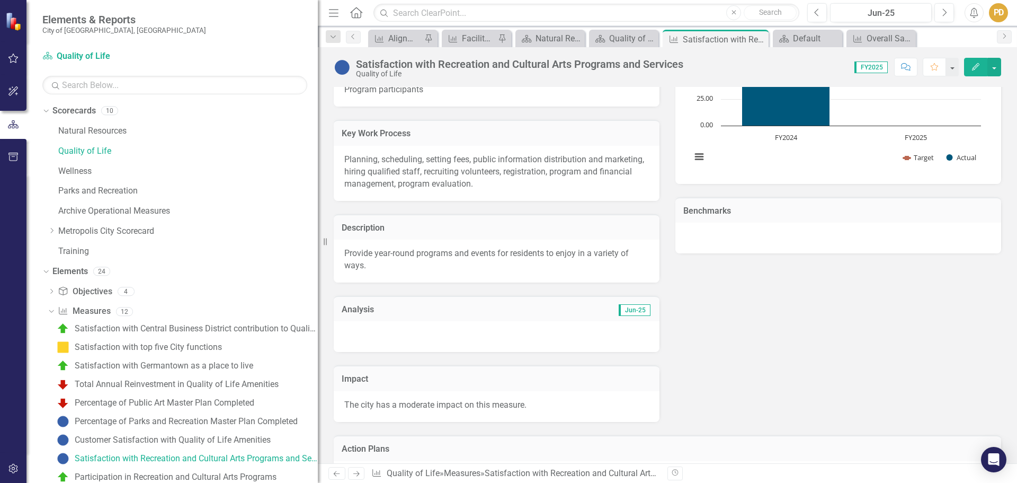
click at [365, 341] on div at bounding box center [497, 336] width 326 height 31
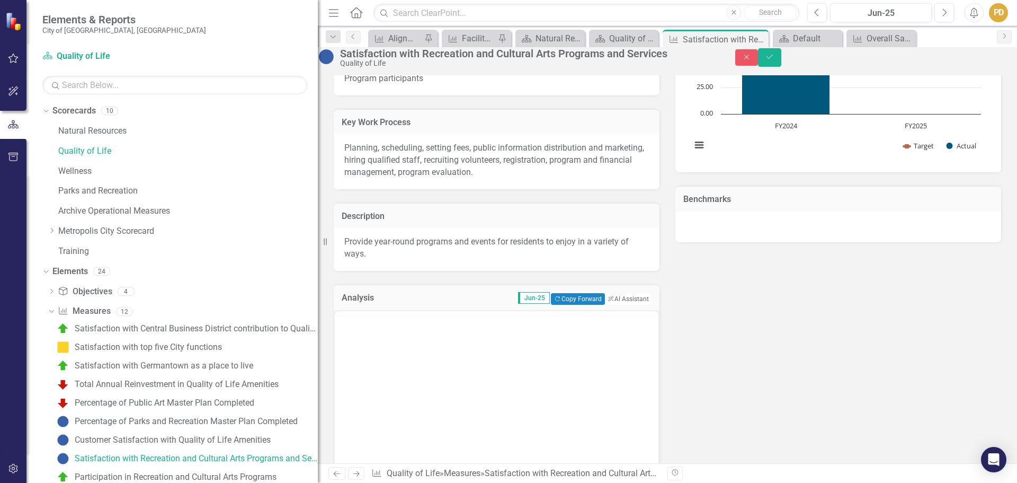
scroll to position [0, 0]
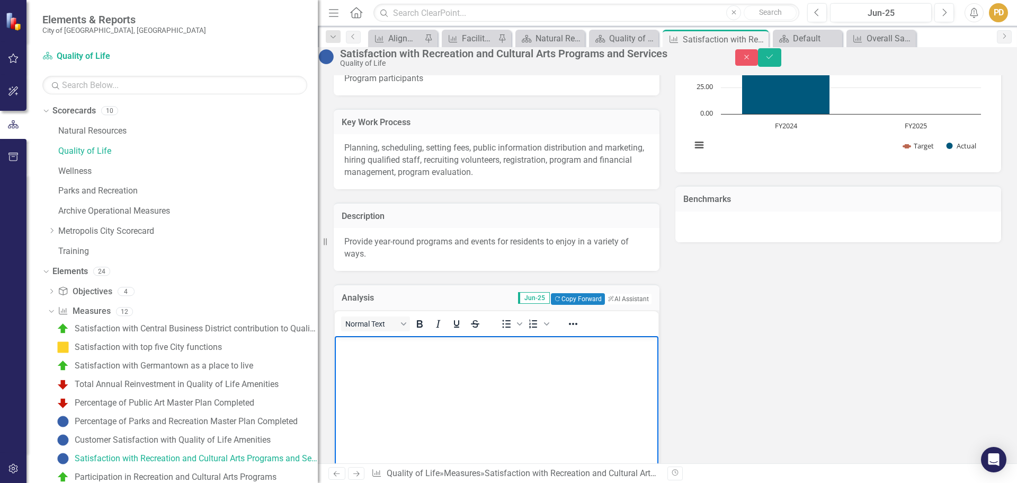
click at [344, 349] on p "Rich Text Area. Press ALT-0 for help." at bounding box center [496, 344] width 318 height 13
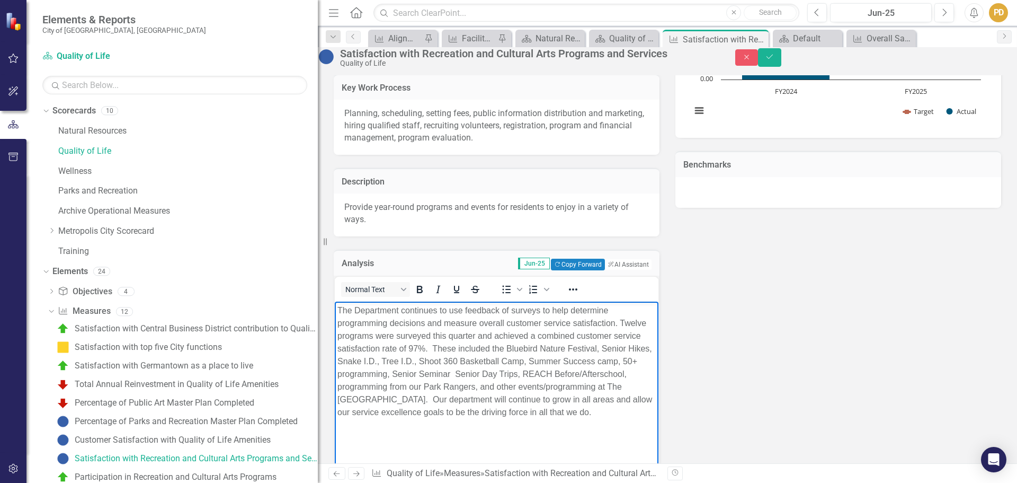
scroll to position [318, 0]
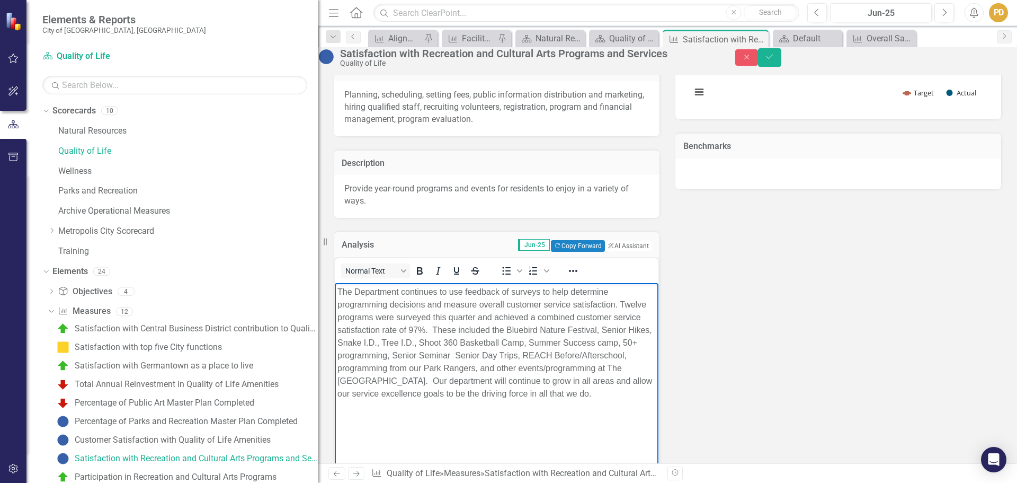
click at [743, 338] on div "Key Product/Service Quality of Life - Programs and Venues Customer Program part…" at bounding box center [667, 234] width 683 height 662
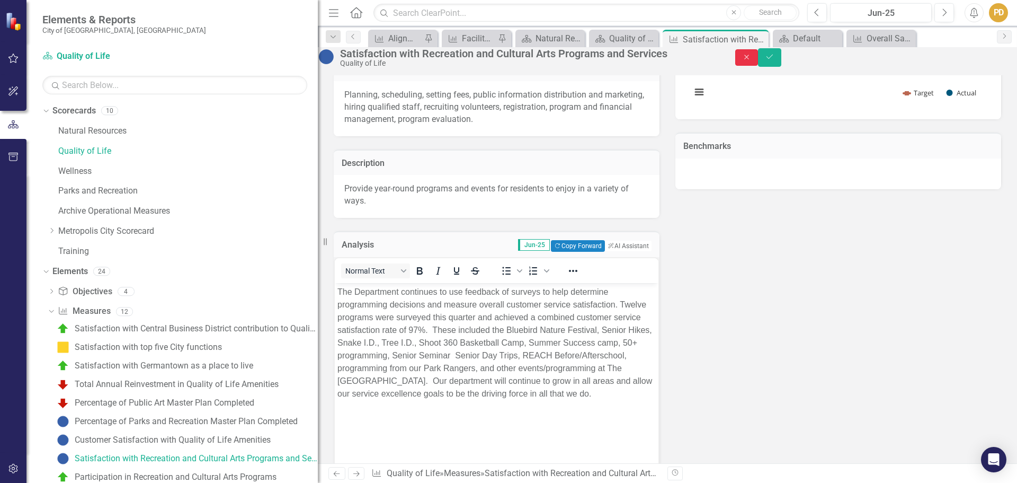
click at [752, 61] on icon "Close" at bounding box center [747, 56] width 10 height 7
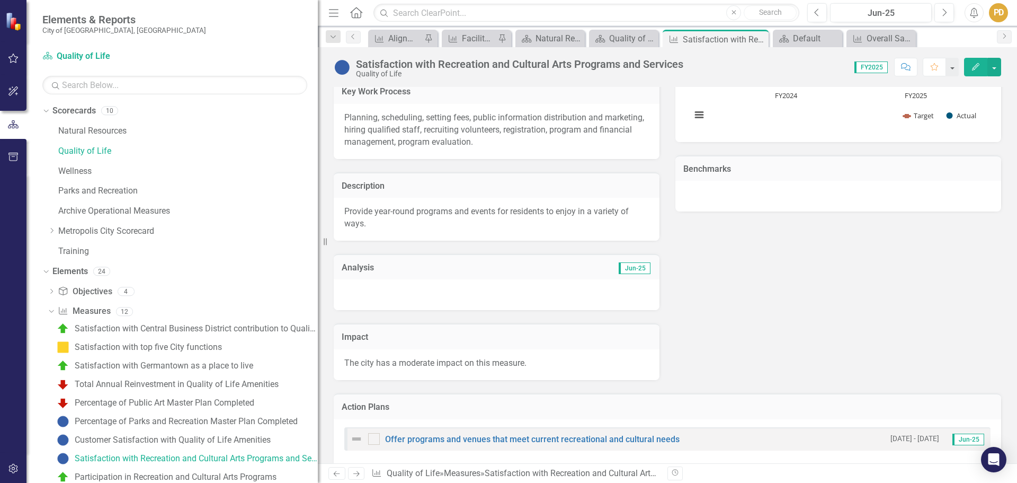
scroll to position [306, 0]
click at [449, 291] on div at bounding box center [497, 295] width 326 height 31
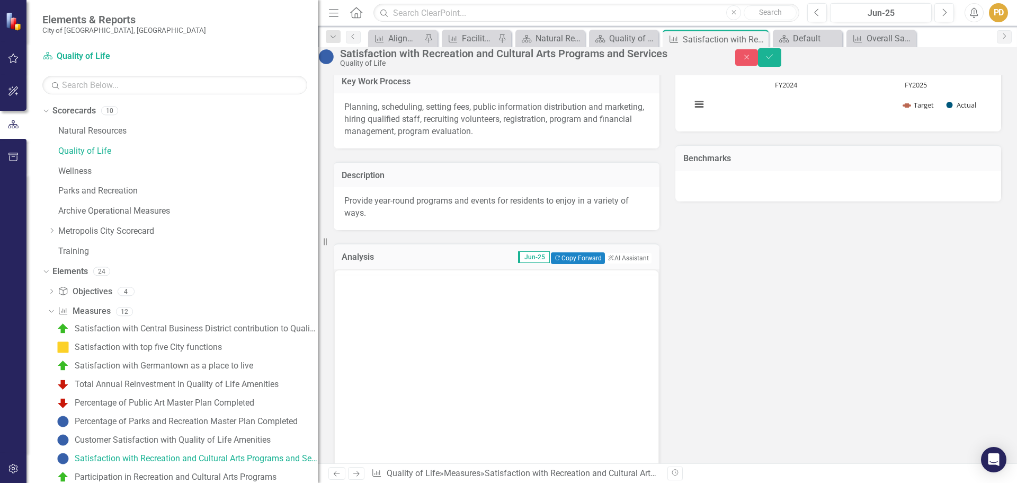
scroll to position [0, 0]
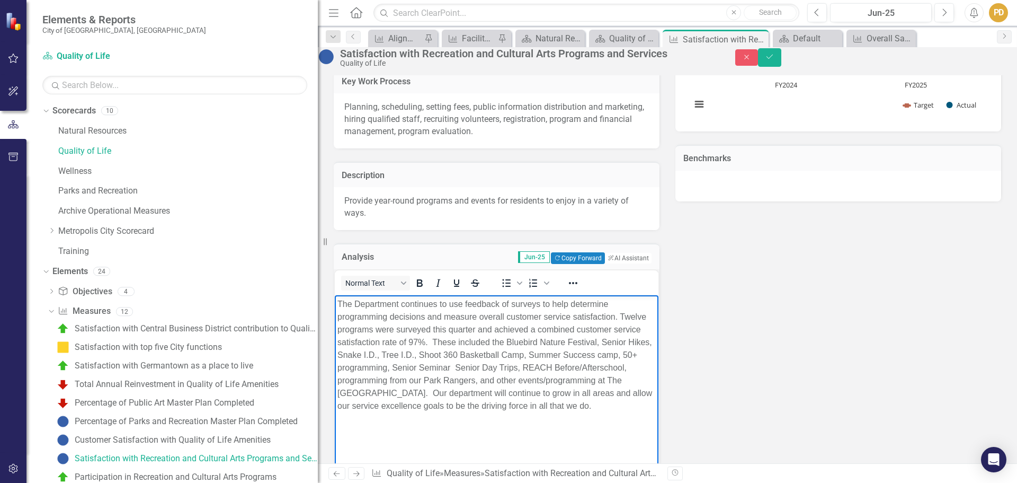
click at [501, 339] on p "The Department continues to use feedback of surveys to help determine programmi…" at bounding box center [496, 354] width 318 height 114
click at [564, 368] on p "The Department continues to use feedback of surveys to help determine programmi…" at bounding box center [496, 354] width 318 height 114
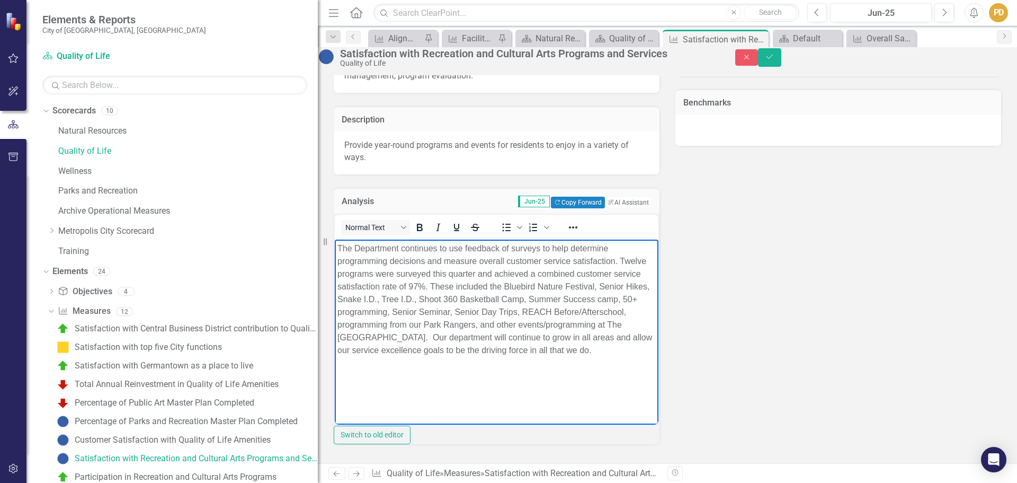
scroll to position [359, 0]
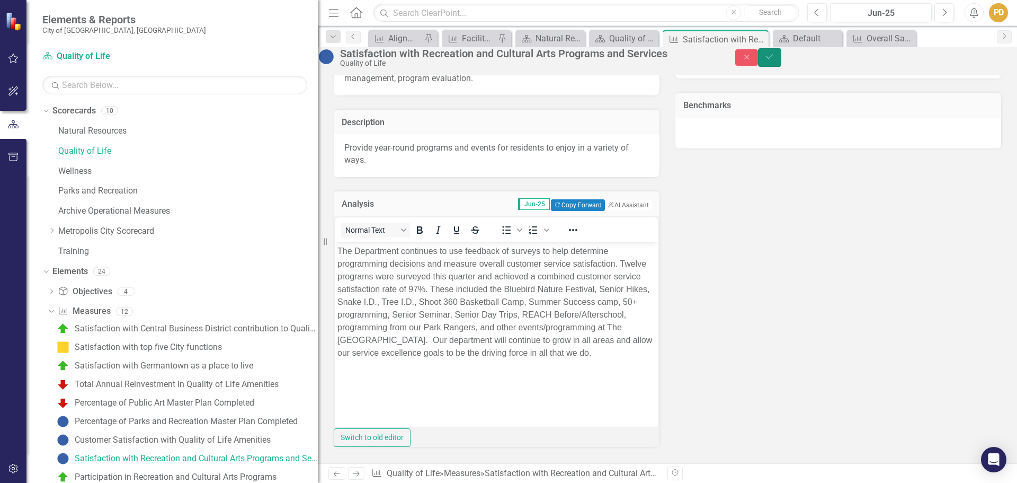
click at [774, 60] on icon "Save" at bounding box center [770, 56] width 10 height 7
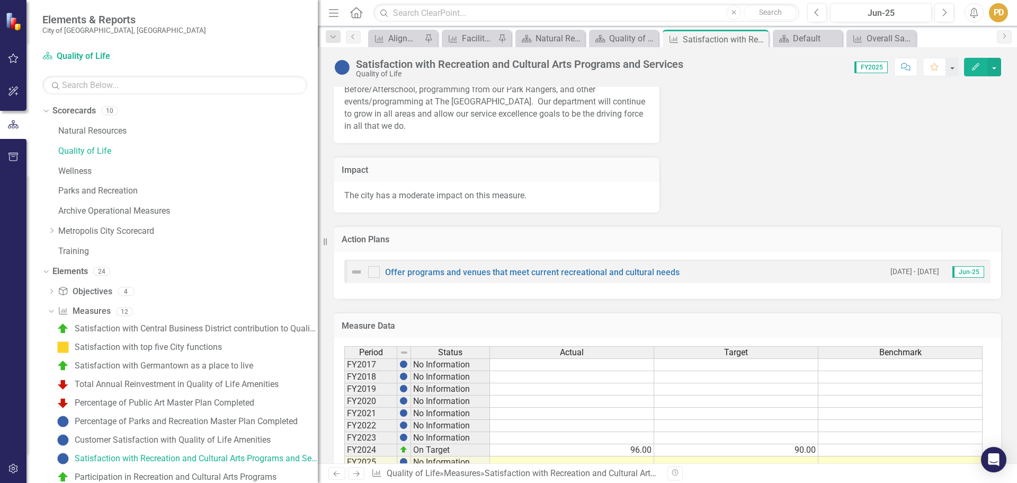
scroll to position [627, 0]
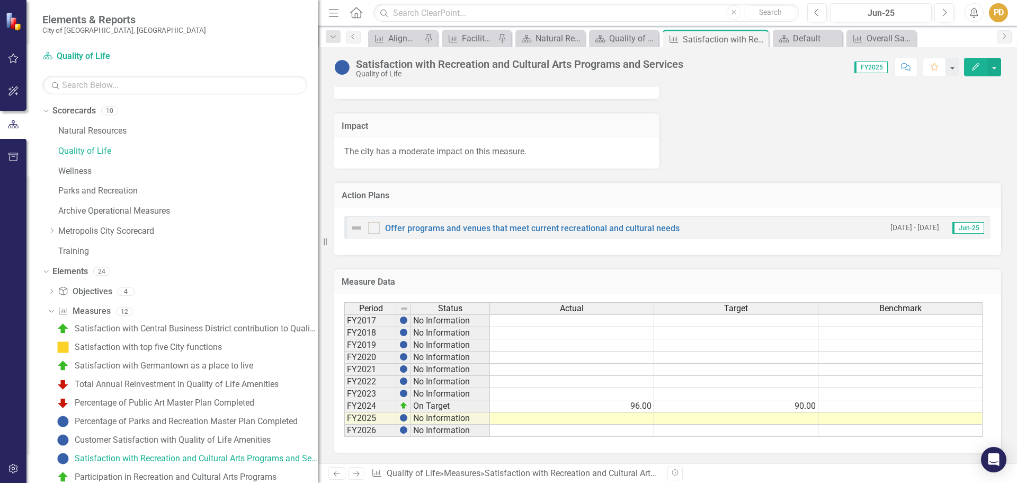
click at [606, 420] on td at bounding box center [572, 418] width 164 height 12
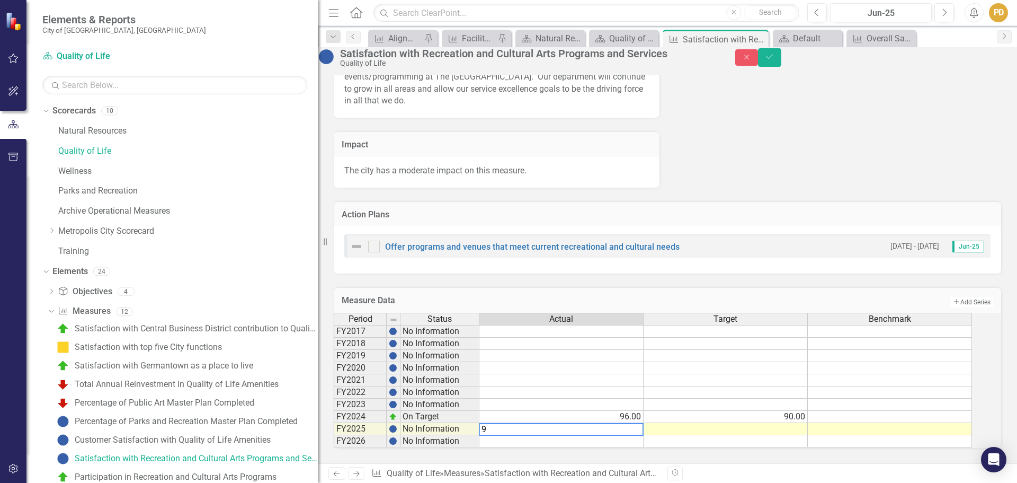
type textarea "95"
click at [774, 60] on icon "Save" at bounding box center [770, 56] width 10 height 7
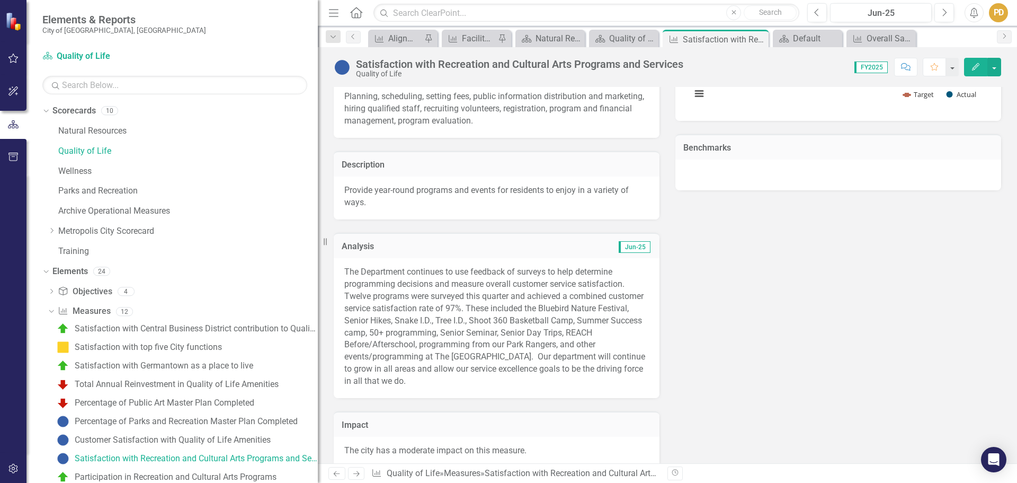
scroll to position [150, 0]
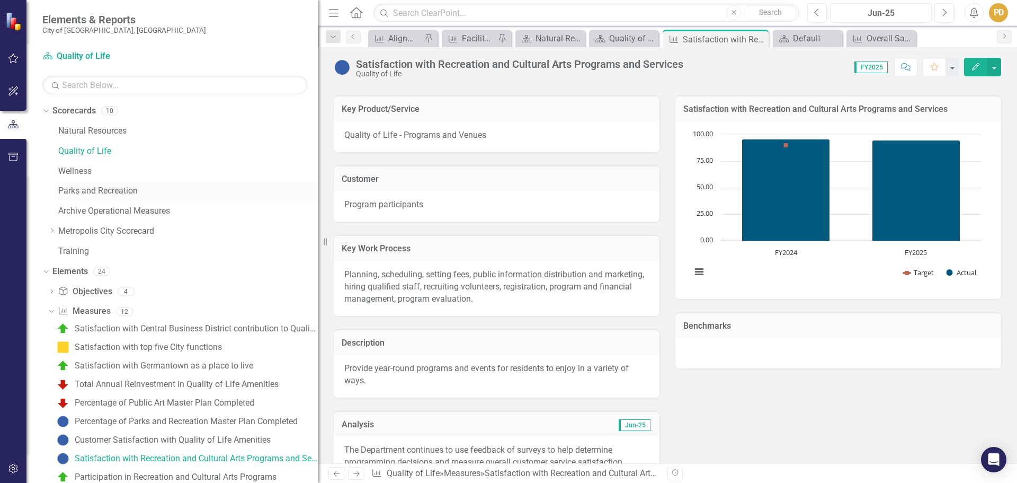
click at [77, 191] on link "Parks and Recreation" at bounding box center [188, 191] width 260 height 12
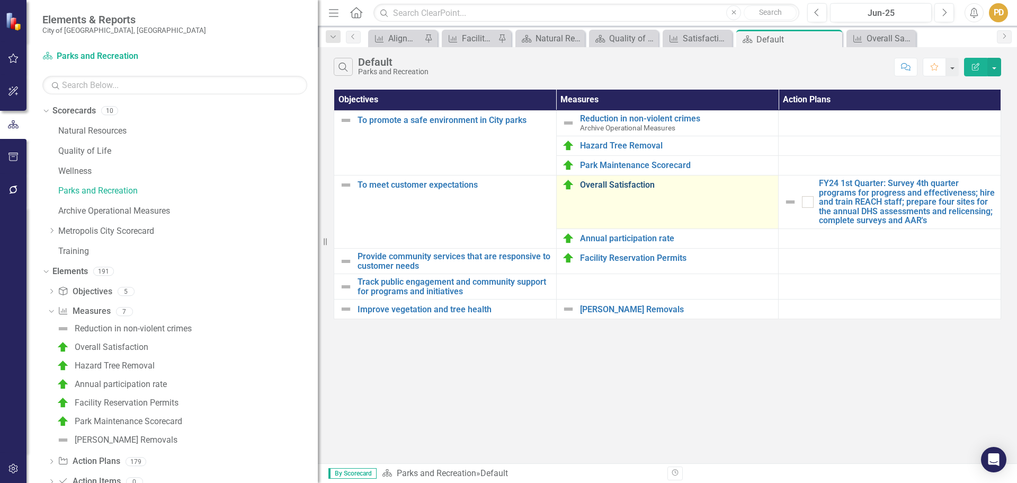
click at [614, 184] on link "Overall Satisfaction" at bounding box center [676, 185] width 193 height 10
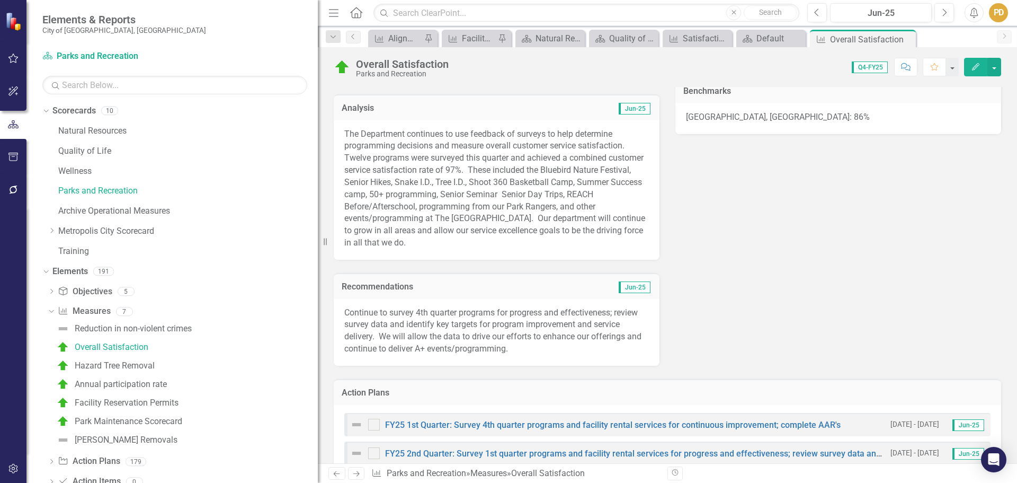
scroll to position [239, 0]
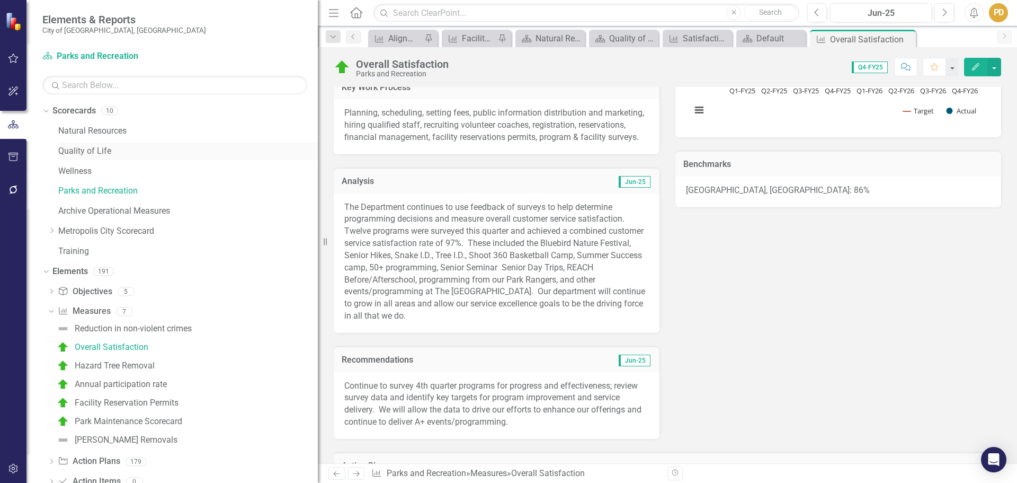
click at [85, 147] on link "Quality of Life" at bounding box center [188, 151] width 260 height 12
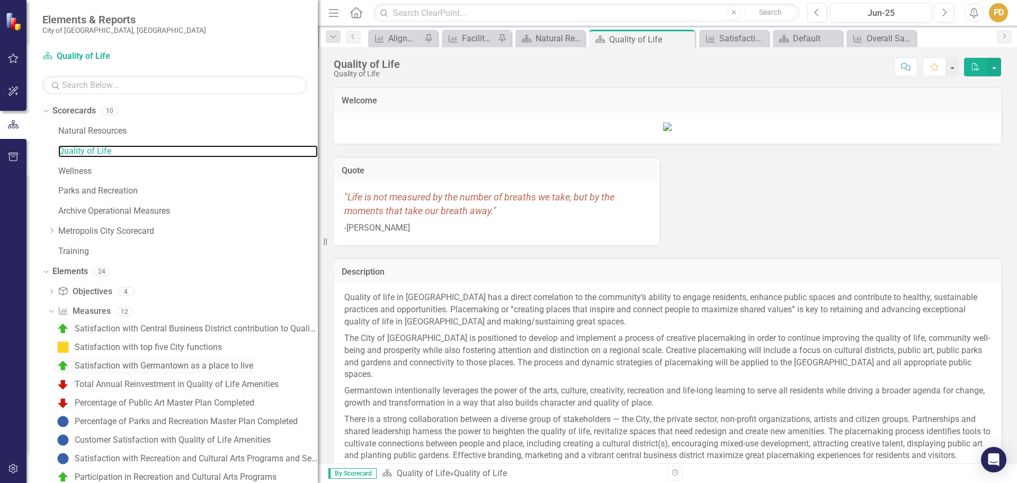
scroll to position [143, 0]
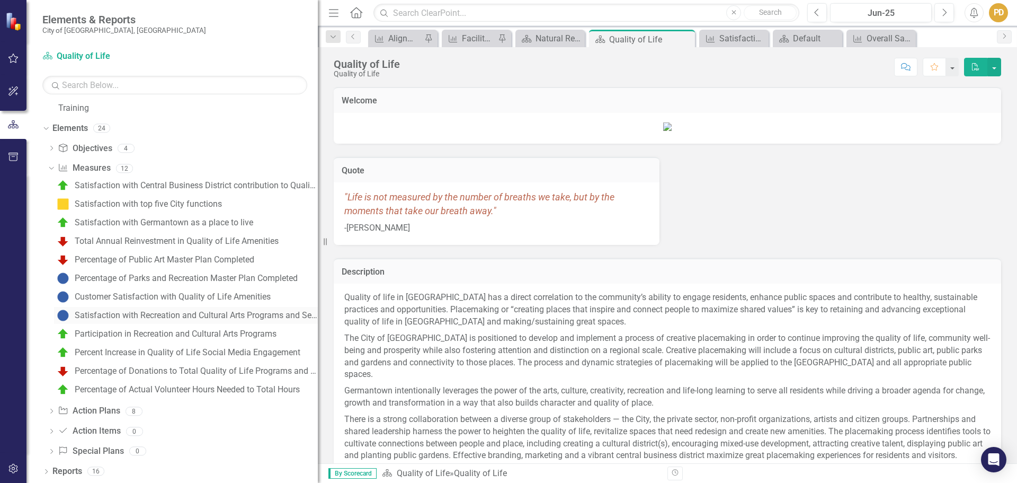
click at [133, 315] on div "Satisfaction with Recreation and Cultural Arts Programs and Services" at bounding box center [196, 315] width 243 height 10
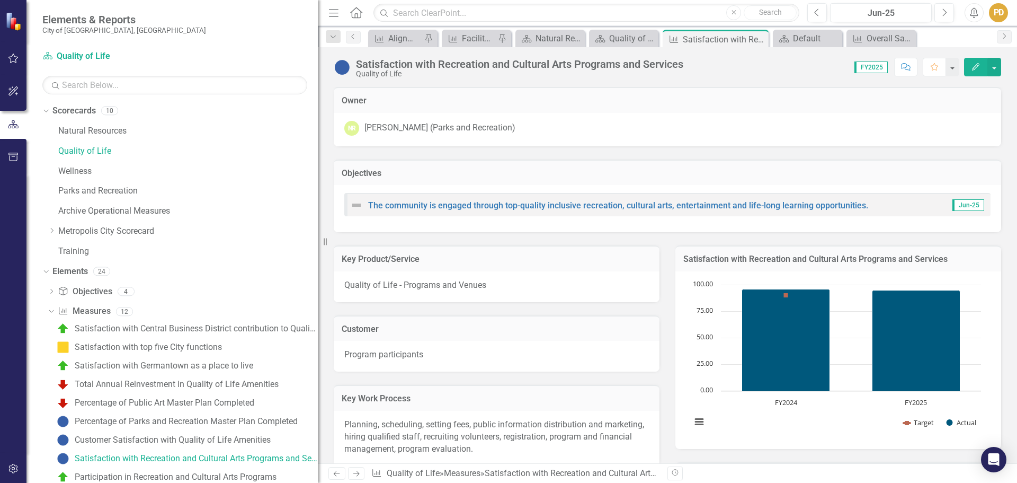
click at [999, 16] on div "PD" at bounding box center [998, 12] width 19 height 19
click at [946, 142] on link "Logout Log Out" at bounding box center [966, 134] width 84 height 20
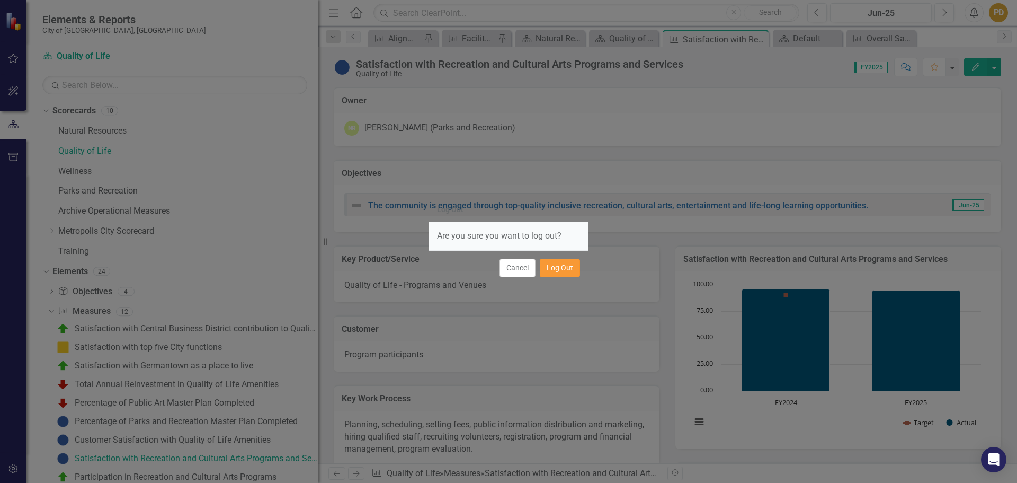
click at [566, 267] on button "Log Out" at bounding box center [560, 267] width 40 height 19
